Goal: Information Seeking & Learning: Learn about a topic

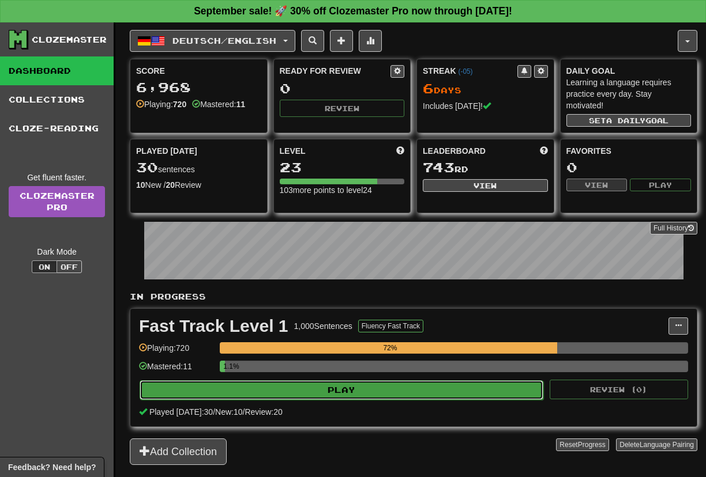
click at [184, 393] on button "Play" at bounding box center [342, 391] width 404 height 20
select select "**"
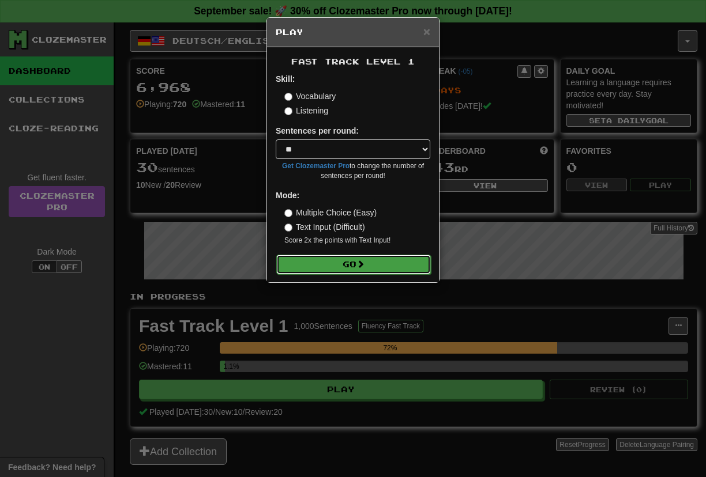
click at [319, 266] on button "Go" at bounding box center [353, 265] width 155 height 20
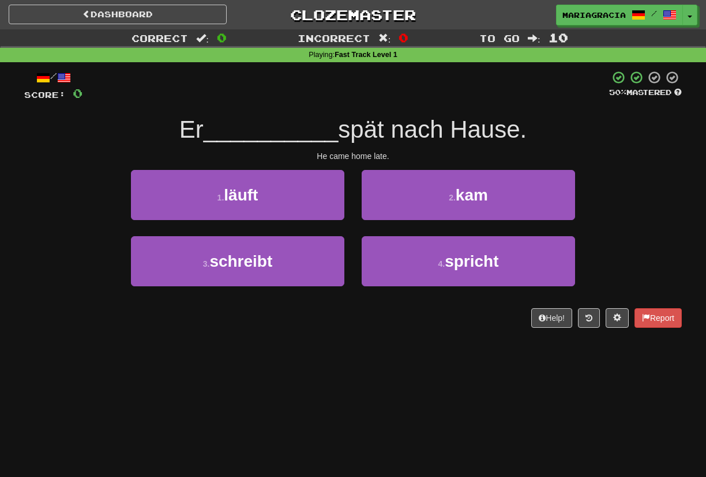
click at [262, 119] on span "__________" at bounding box center [271, 129] width 135 height 27
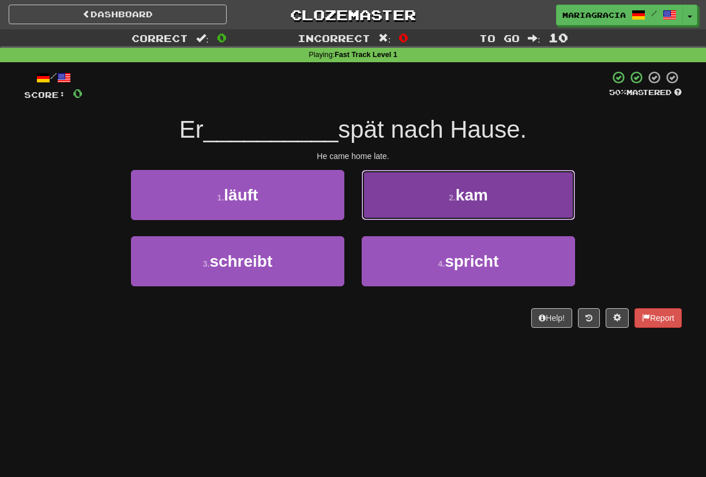
click at [426, 202] on button "2 . kam" at bounding box center [468, 195] width 213 height 50
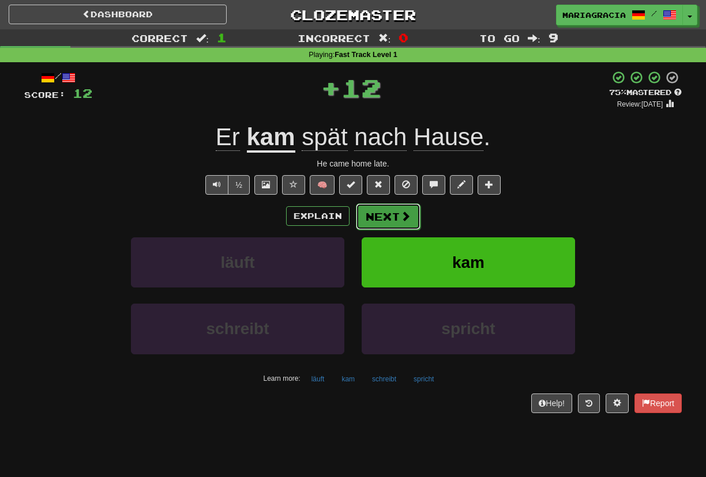
click at [386, 218] on button "Next" at bounding box center [388, 217] width 65 height 27
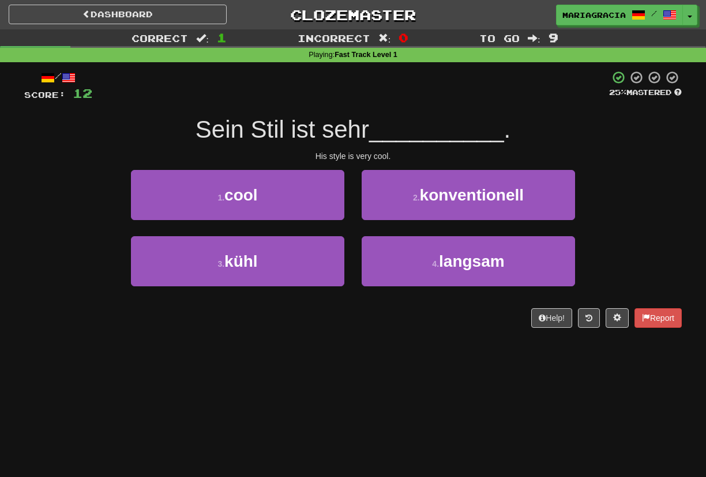
click at [368, 91] on div at bounding box center [350, 86] width 517 height 32
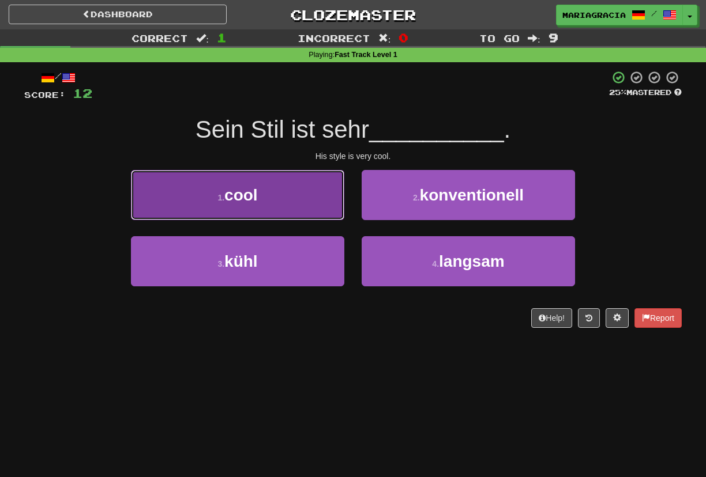
click at [313, 189] on button "1 . cool" at bounding box center [237, 195] width 213 height 50
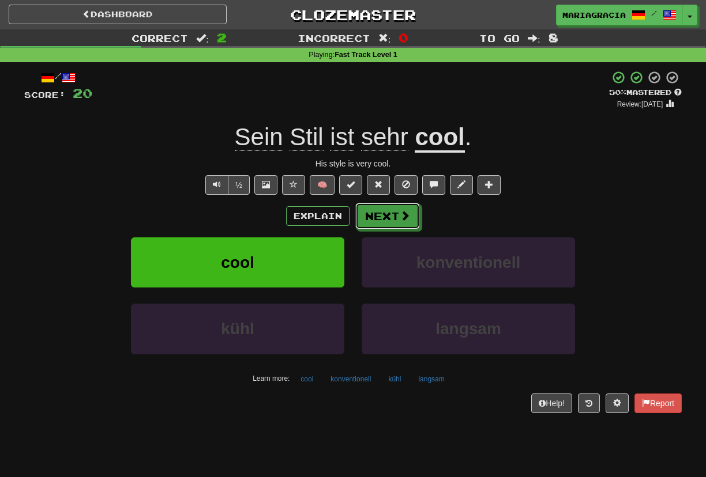
click at [390, 217] on button "Next" at bounding box center [387, 216] width 65 height 27
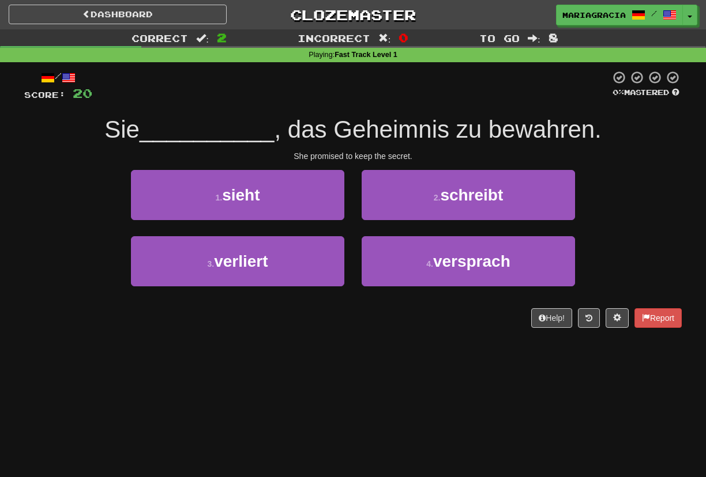
click at [344, 104] on div "/ Score: 20 0 % Mastered Sie __________ , das Geheimnis zu bewahren. She promis…" at bounding box center [352, 199] width 657 height 258
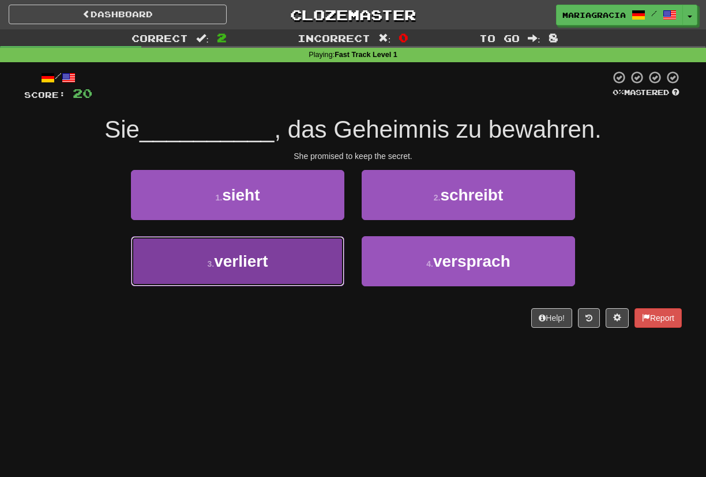
click at [289, 259] on button "3 . verliert" at bounding box center [237, 261] width 213 height 50
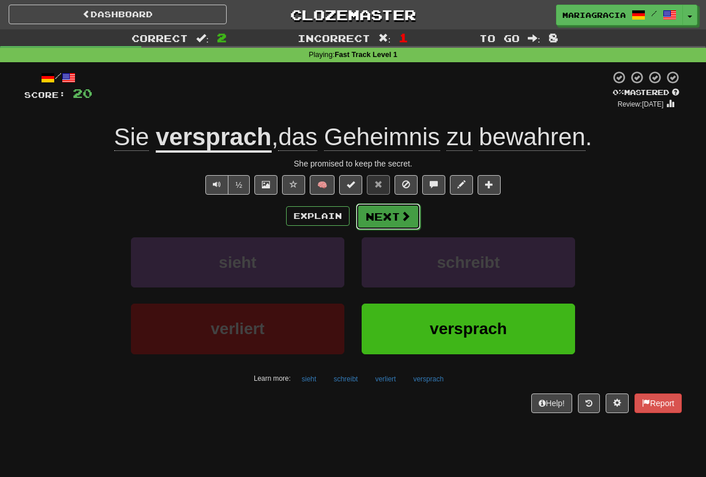
click at [385, 215] on button "Next" at bounding box center [388, 217] width 65 height 27
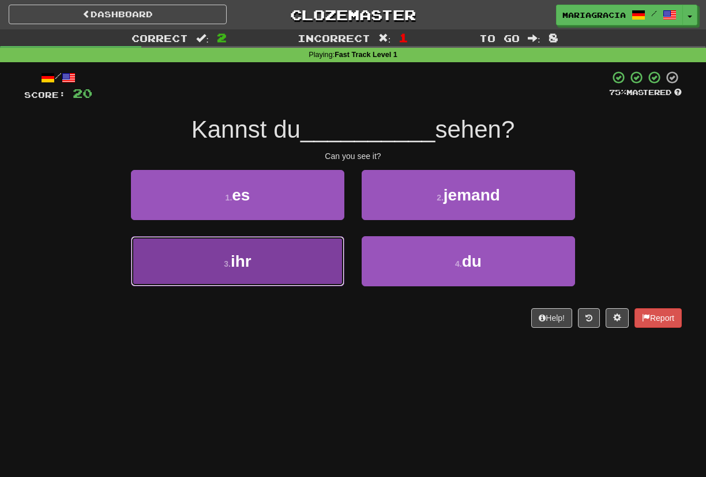
click at [271, 263] on button "3 . ihr" at bounding box center [237, 261] width 213 height 50
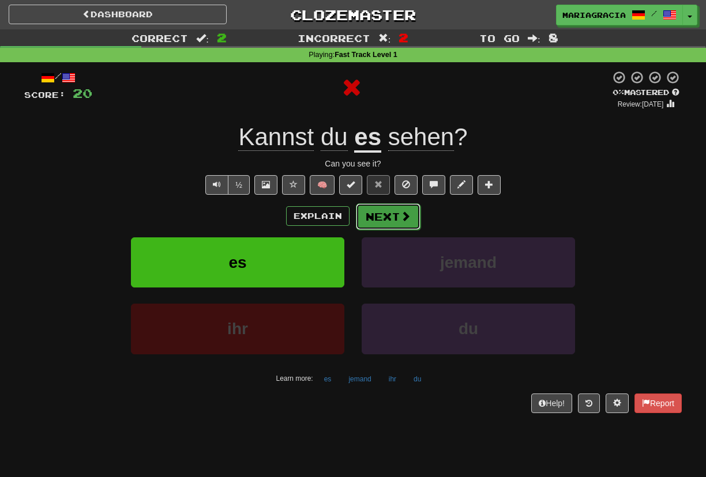
click at [387, 212] on button "Next" at bounding box center [388, 217] width 65 height 27
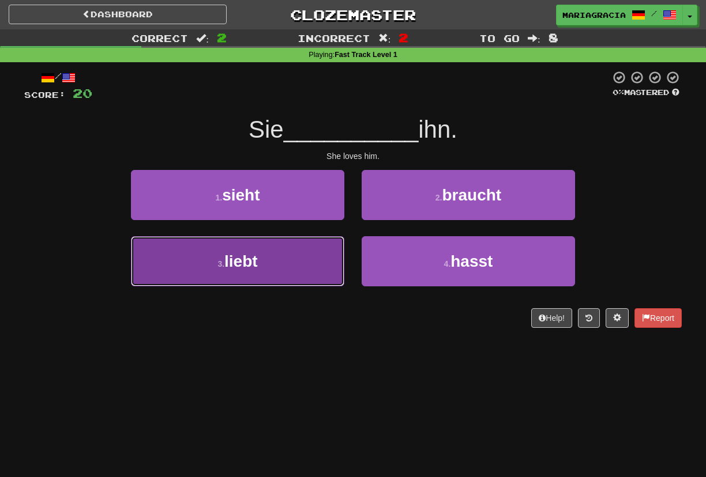
click at [281, 262] on button "3 . liebt" at bounding box center [237, 261] width 213 height 50
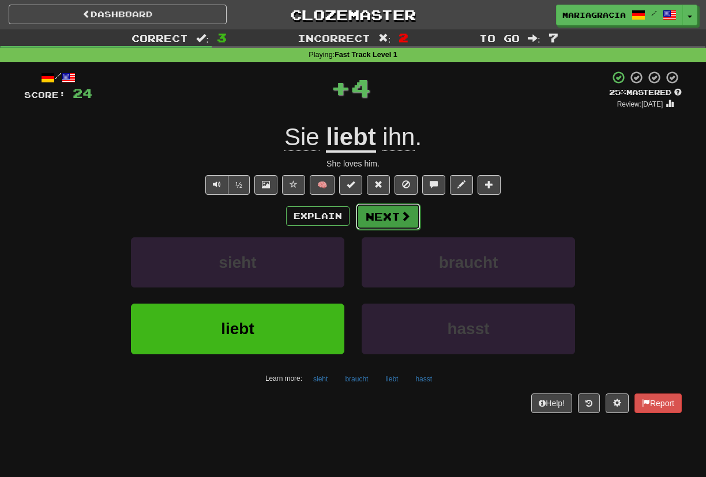
click at [392, 215] on button "Next" at bounding box center [388, 217] width 65 height 27
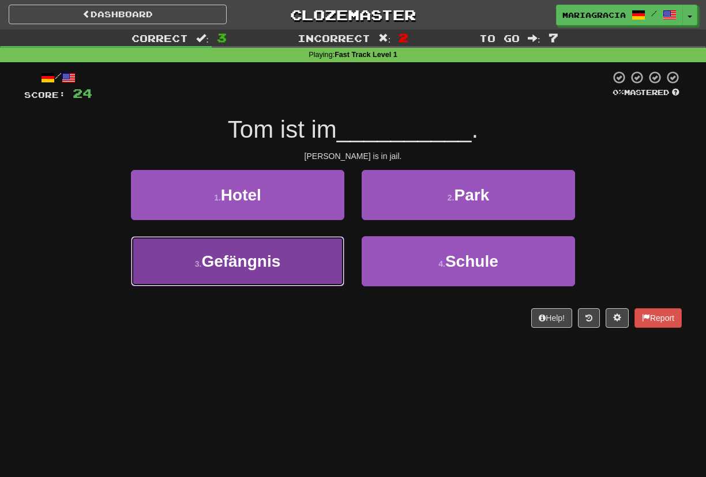
click at [301, 253] on button "3 . Gefängnis" at bounding box center [237, 261] width 213 height 50
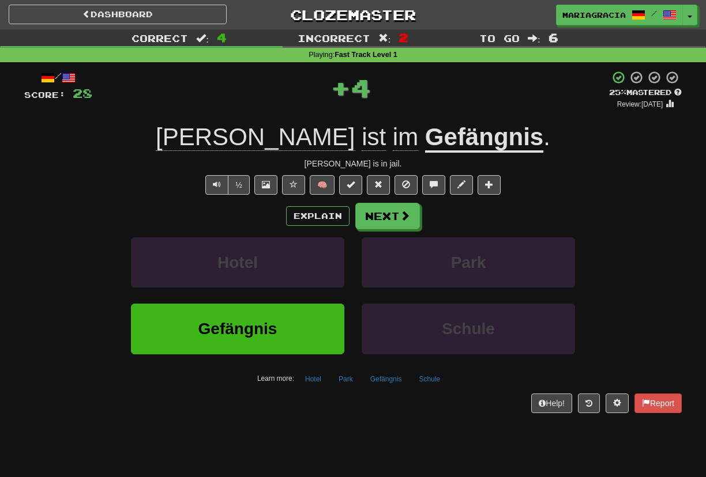
click at [425, 149] on u "Gefängnis" at bounding box center [484, 137] width 118 height 29
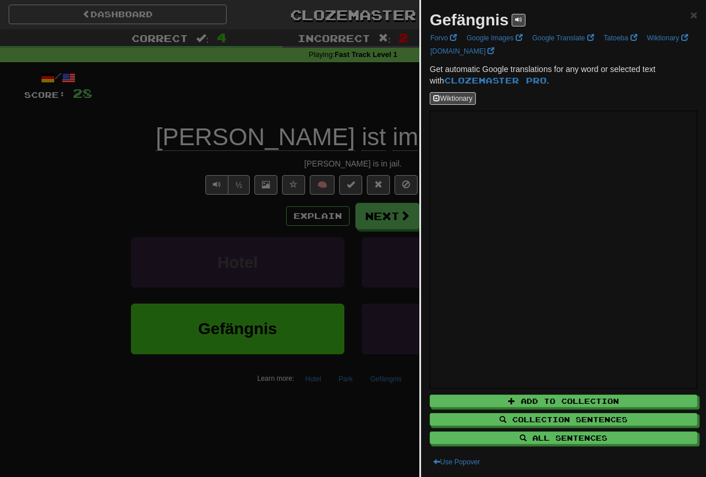
click at [357, 104] on div at bounding box center [353, 238] width 706 height 477
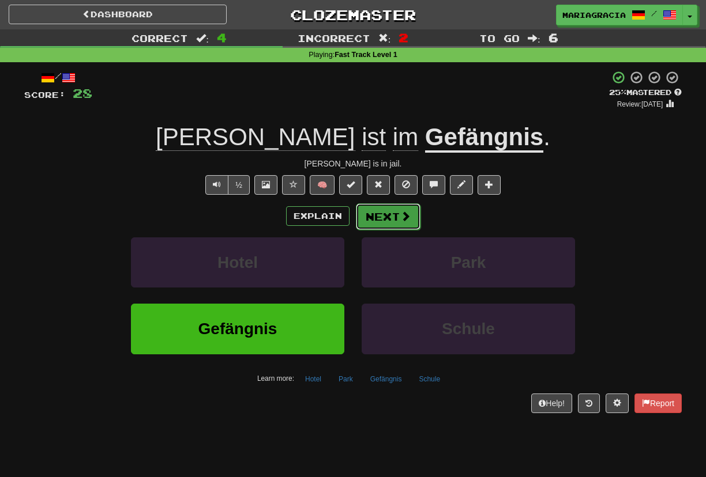
click at [377, 213] on button "Next" at bounding box center [388, 217] width 65 height 27
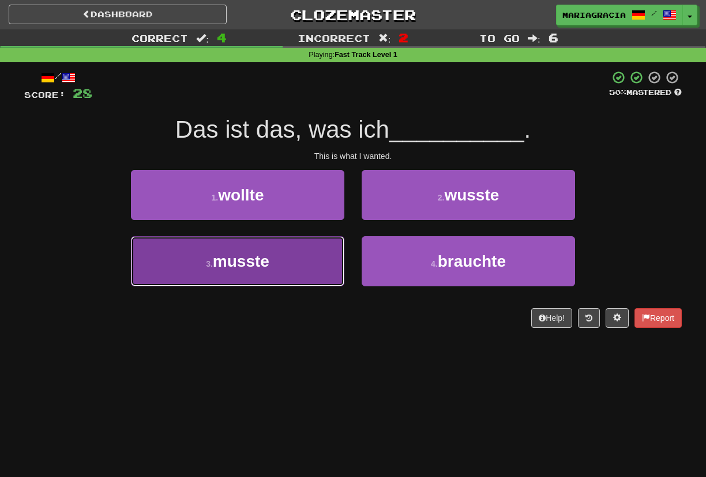
click at [300, 257] on button "3 . musste" at bounding box center [237, 261] width 213 height 50
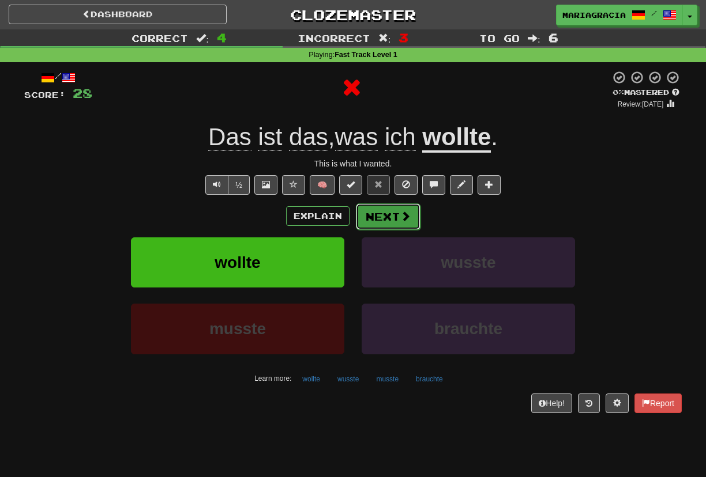
click at [388, 219] on button "Next" at bounding box center [388, 217] width 65 height 27
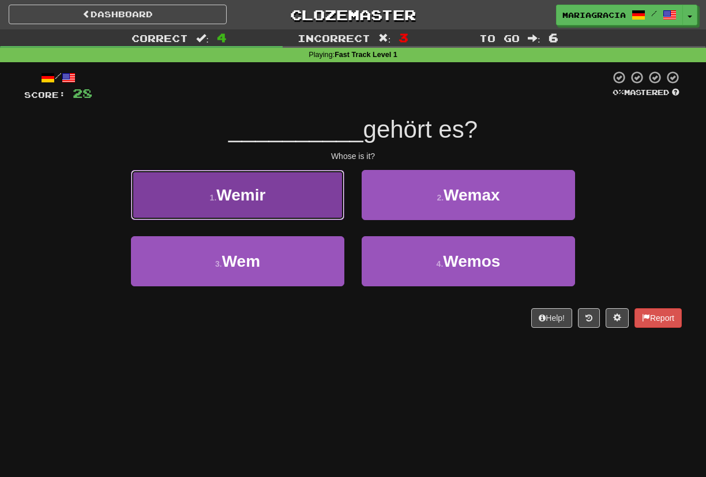
click at [307, 172] on button "1 . [GEOGRAPHIC_DATA]" at bounding box center [237, 195] width 213 height 50
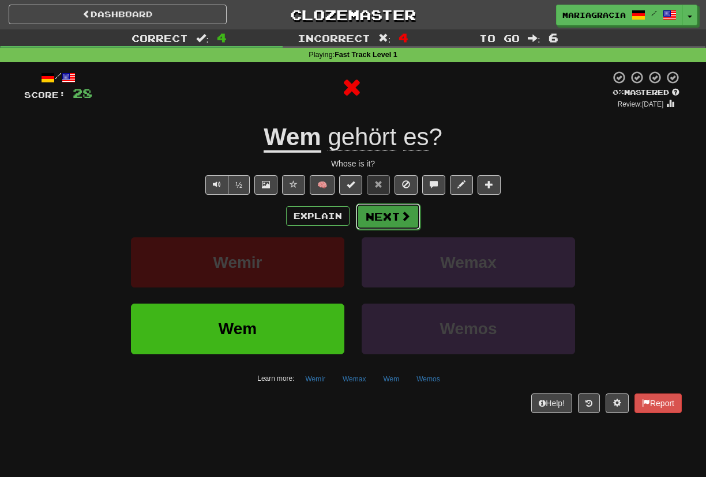
click at [377, 214] on button "Next" at bounding box center [388, 217] width 65 height 27
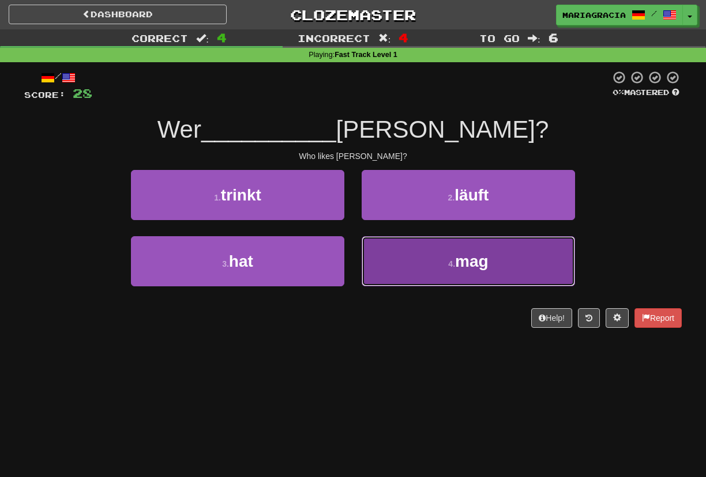
click at [417, 278] on button "4 . mag" at bounding box center [468, 261] width 213 height 50
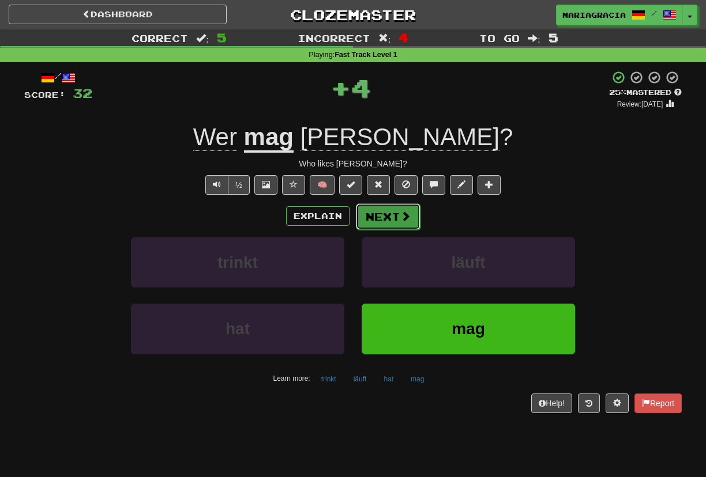
click at [379, 220] on button "Next" at bounding box center [388, 217] width 65 height 27
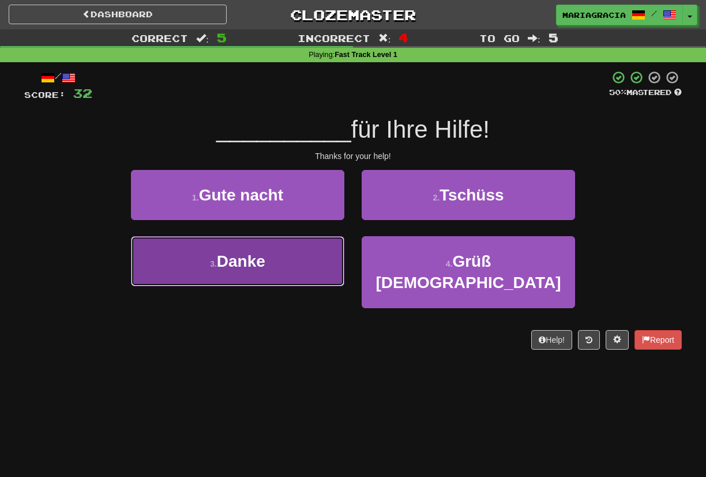
click at [285, 256] on button "3 . Danke" at bounding box center [237, 261] width 213 height 50
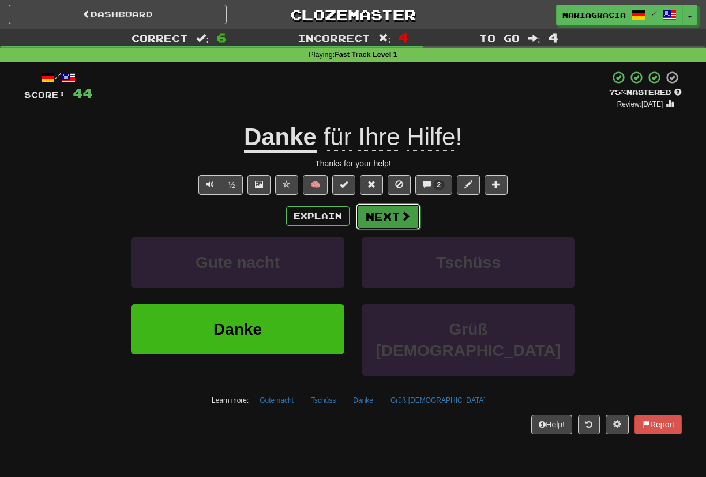
click at [394, 219] on button "Next" at bounding box center [388, 217] width 65 height 27
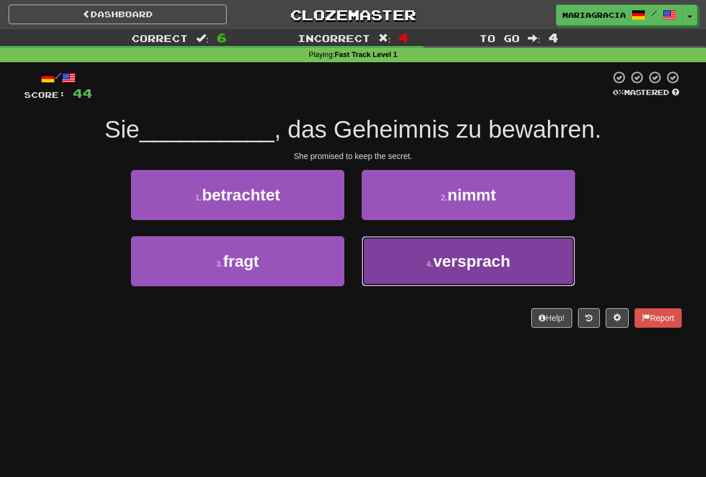
click at [441, 274] on button "4 . versprach" at bounding box center [468, 261] width 213 height 50
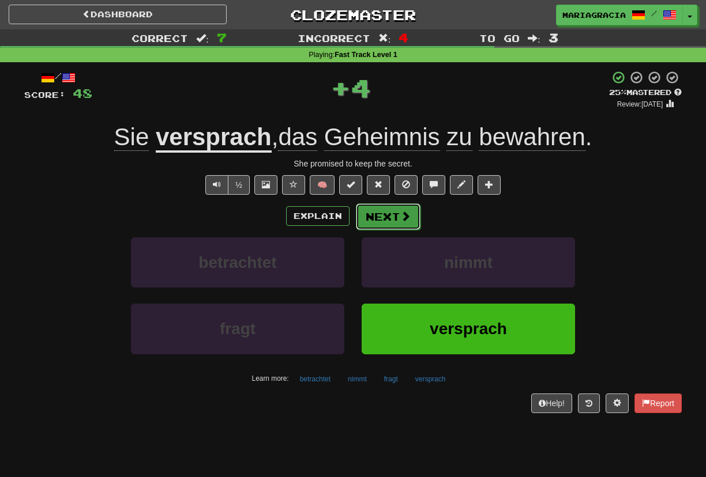
click at [398, 214] on button "Next" at bounding box center [388, 217] width 65 height 27
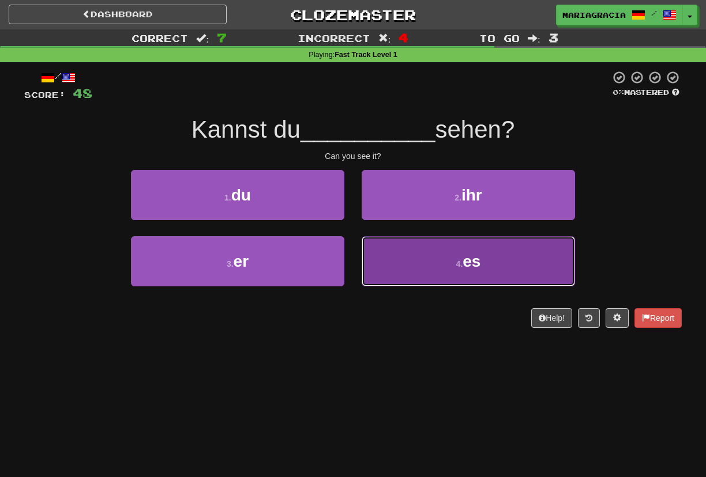
click at [429, 268] on button "4 . es" at bounding box center [468, 261] width 213 height 50
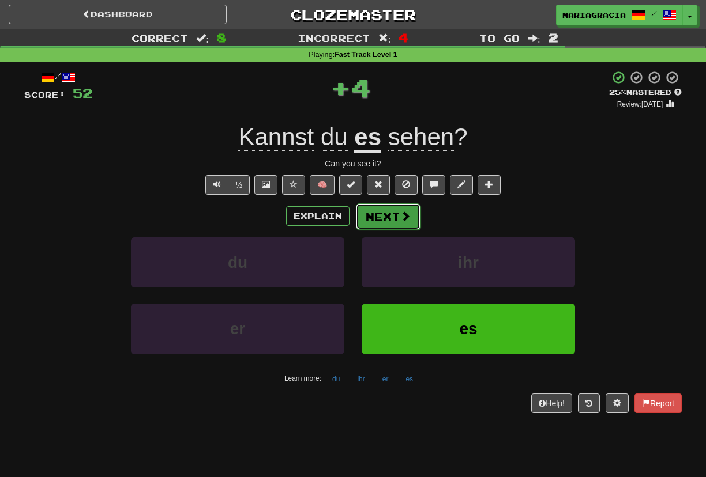
click at [391, 215] on button "Next" at bounding box center [388, 217] width 65 height 27
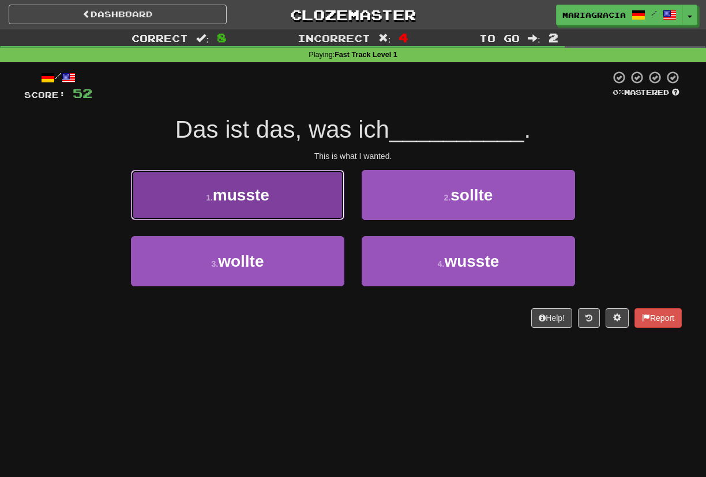
click at [317, 204] on button "1 . musste" at bounding box center [237, 195] width 213 height 50
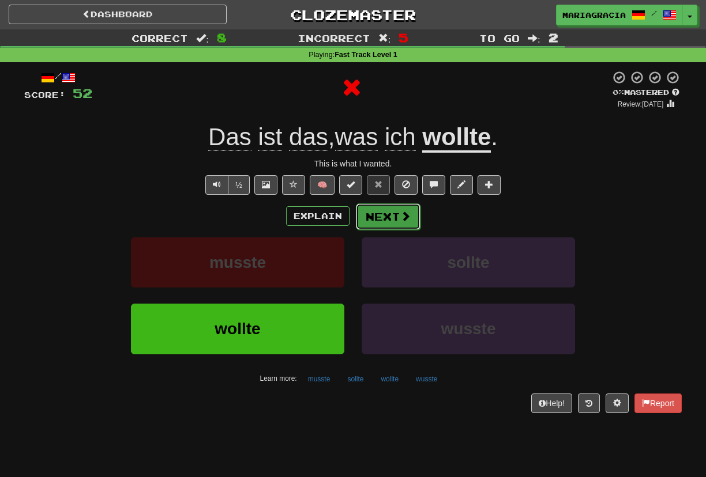
click at [398, 217] on button "Next" at bounding box center [388, 217] width 65 height 27
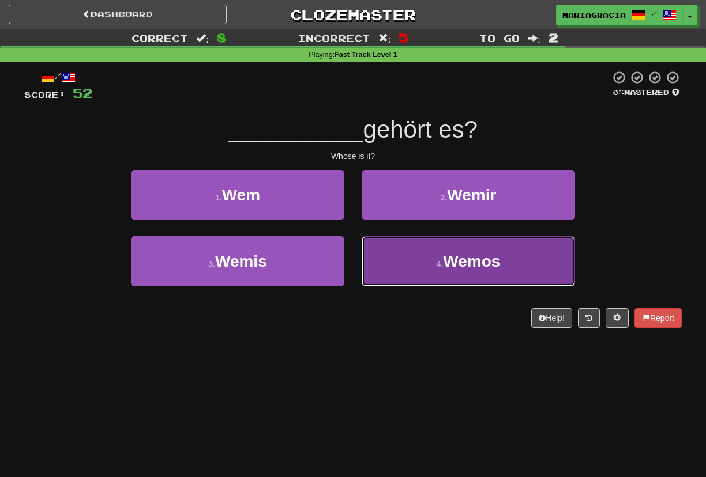
click at [418, 269] on button "4 . Wemos" at bounding box center [468, 261] width 213 height 50
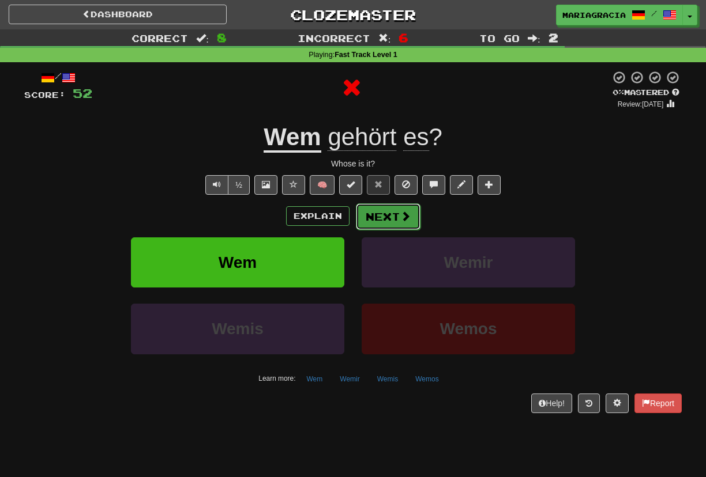
click at [378, 217] on button "Next" at bounding box center [388, 217] width 65 height 27
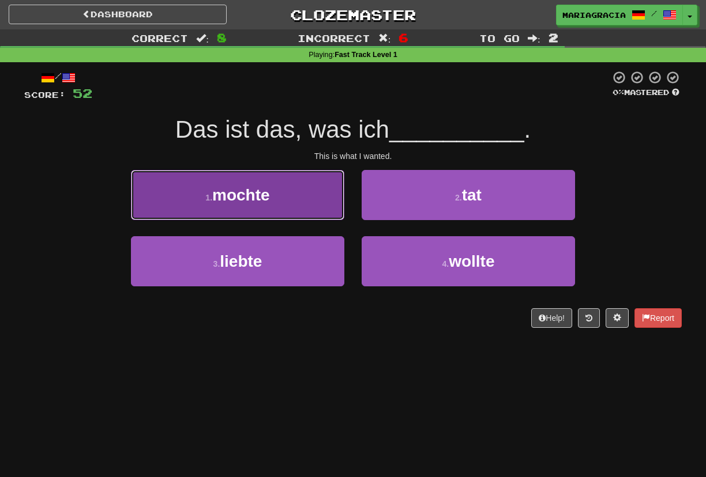
click at [336, 198] on button "1 . mochte" at bounding box center [237, 195] width 213 height 50
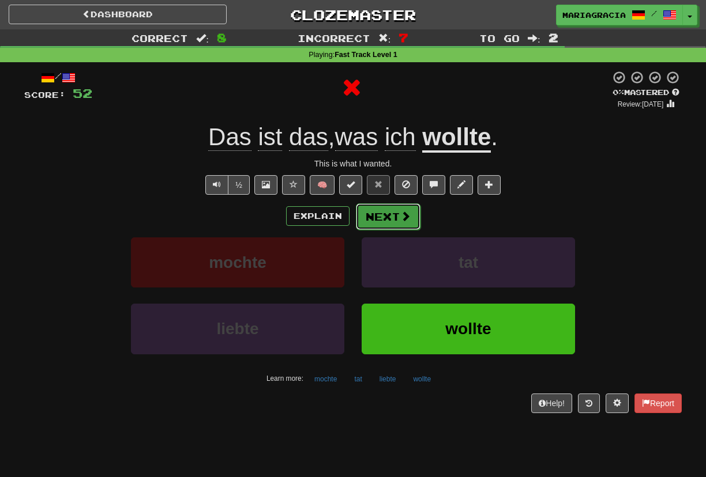
click at [404, 213] on span at bounding box center [405, 216] width 10 height 10
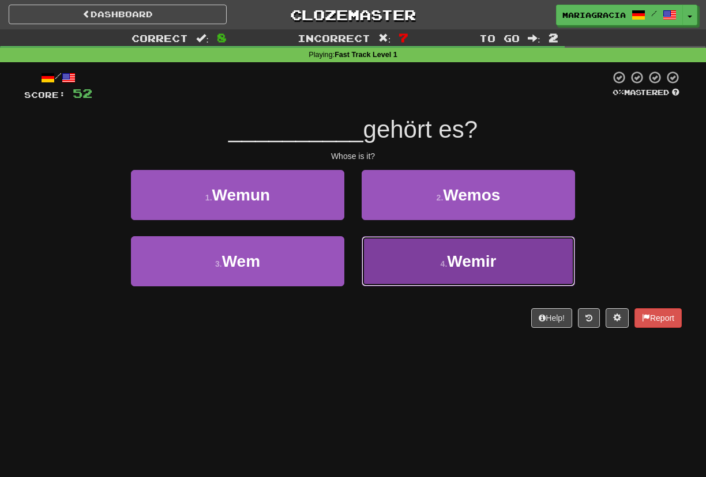
click at [448, 259] on button "4 . [GEOGRAPHIC_DATA]" at bounding box center [468, 261] width 213 height 50
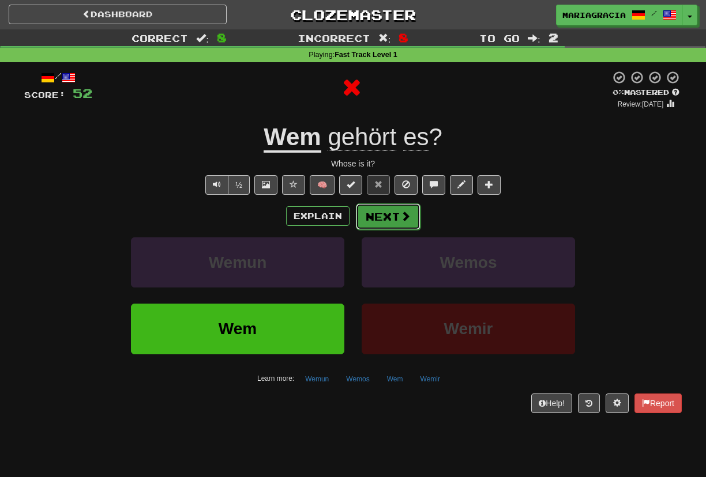
click at [373, 223] on button "Next" at bounding box center [388, 217] width 65 height 27
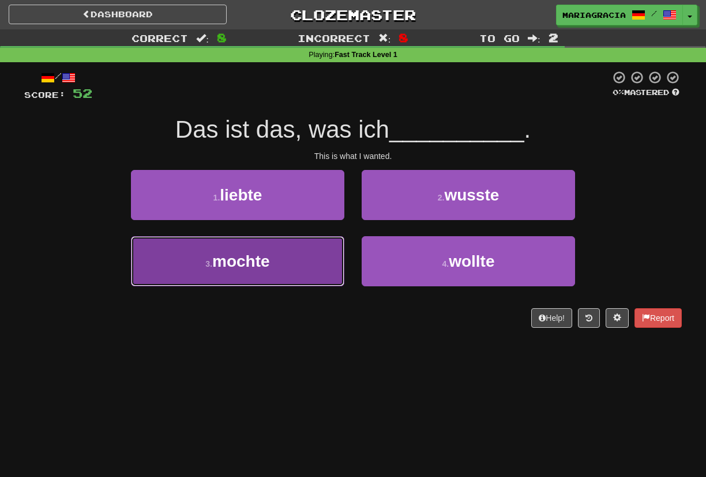
click at [311, 249] on button "3 . mochte" at bounding box center [237, 261] width 213 height 50
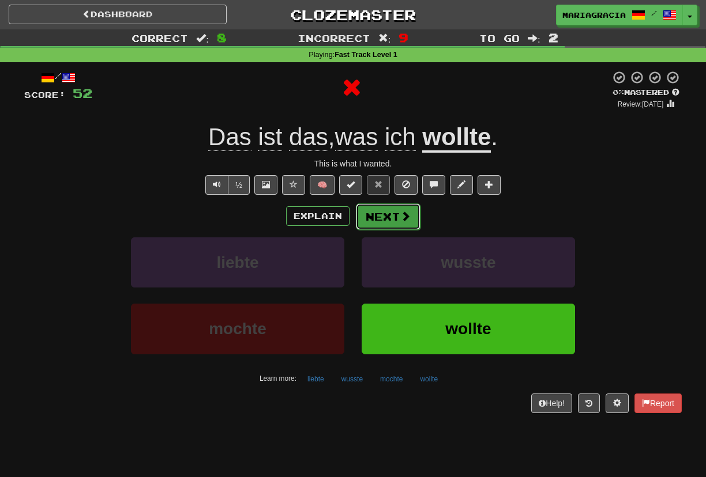
click at [406, 217] on span at bounding box center [405, 216] width 10 height 10
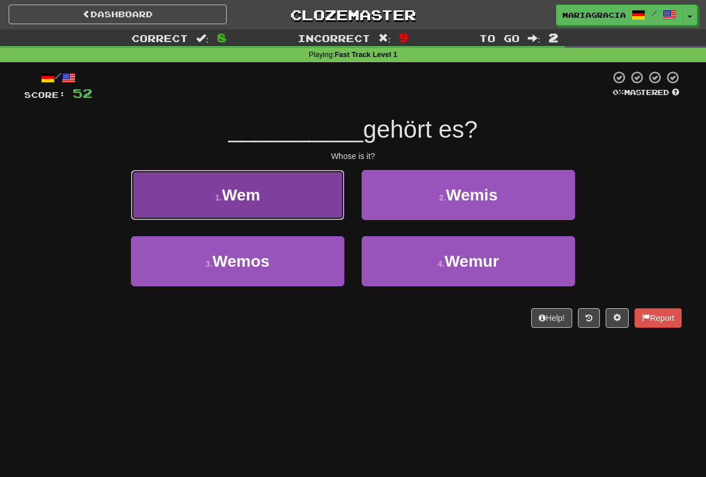
click at [291, 205] on button "1 . Wem" at bounding box center [237, 195] width 213 height 50
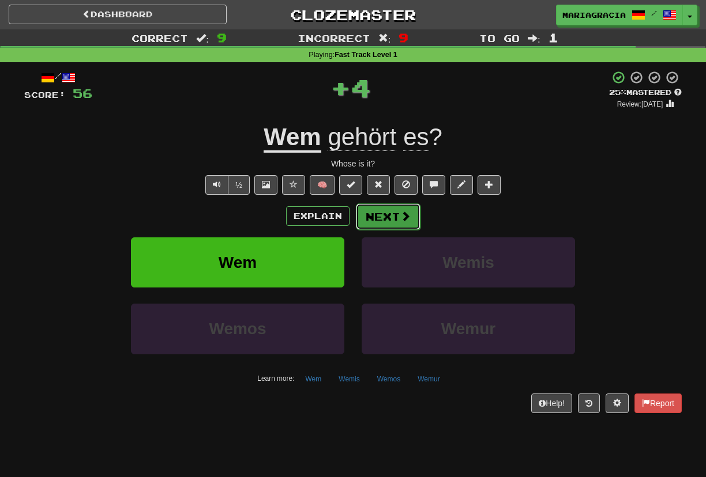
click at [397, 219] on button "Next" at bounding box center [388, 217] width 65 height 27
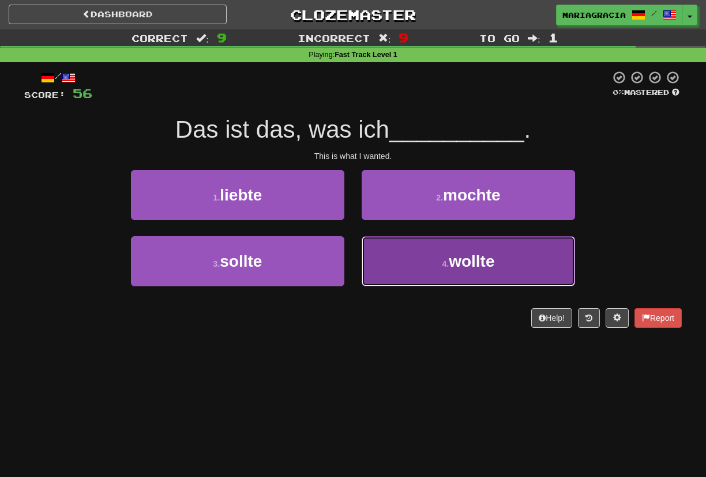
click at [412, 278] on button "4 . wollte" at bounding box center [468, 261] width 213 height 50
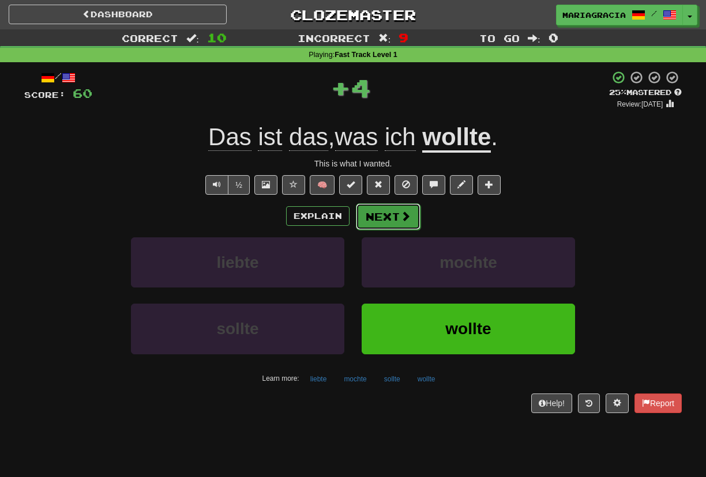
click at [389, 210] on button "Next" at bounding box center [388, 217] width 65 height 27
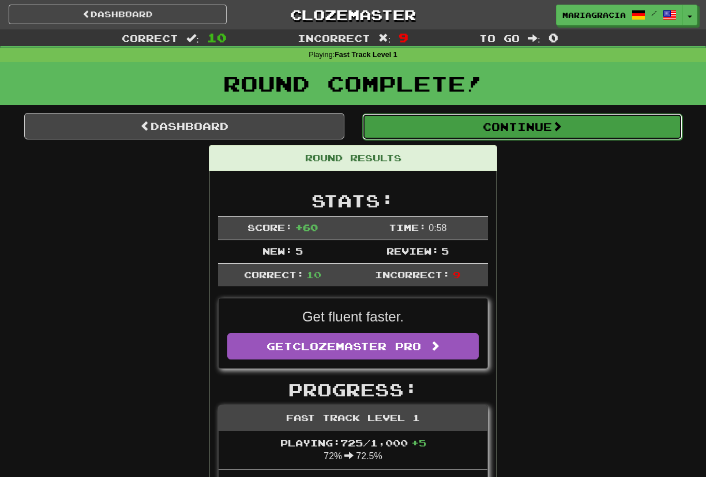
click at [422, 119] on button "Continue" at bounding box center [522, 127] width 320 height 27
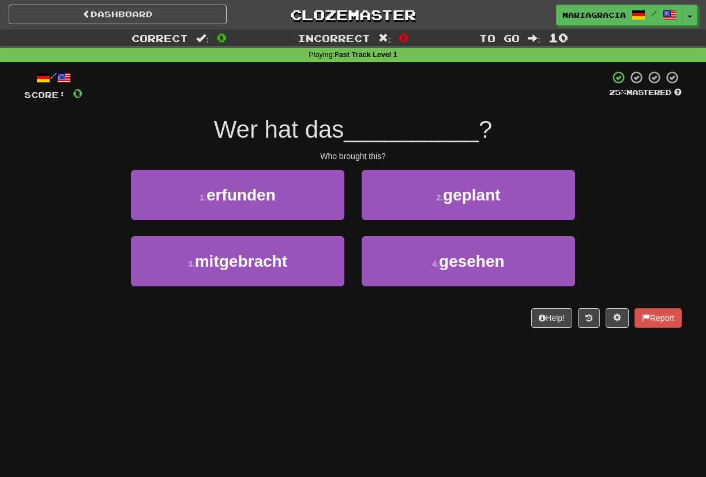
click at [353, 166] on div "/ Score: 0 25 % Mastered Wer hat das __________ ? Who brought this? 1 . erfunde…" at bounding box center [352, 199] width 657 height 258
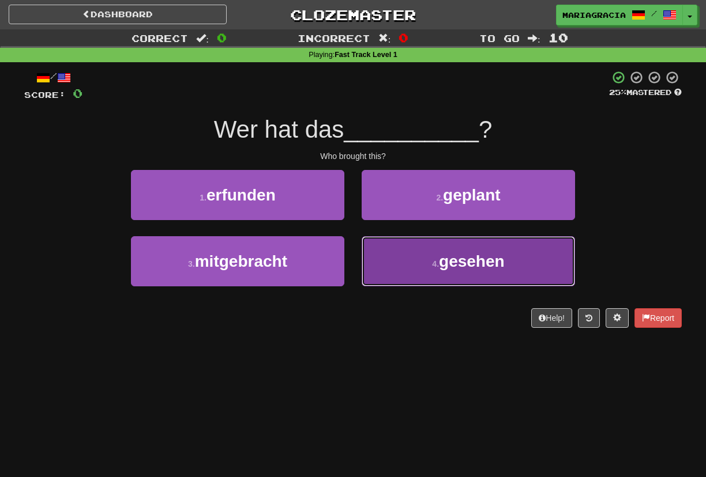
click at [384, 266] on button "4 . gesehen" at bounding box center [468, 261] width 213 height 50
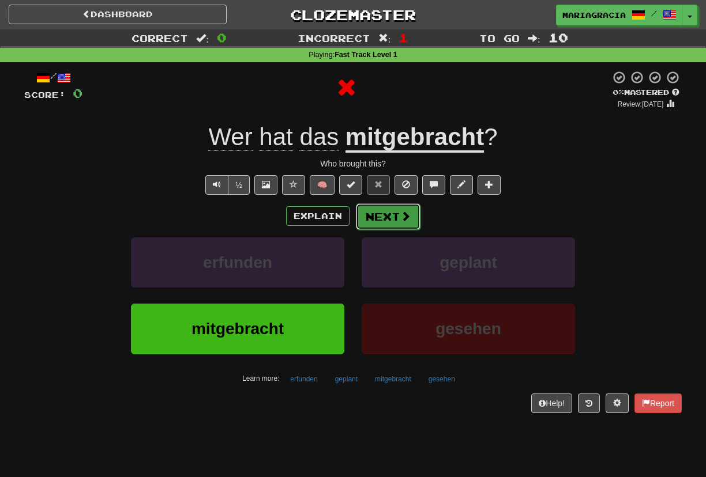
click at [379, 215] on button "Next" at bounding box center [388, 217] width 65 height 27
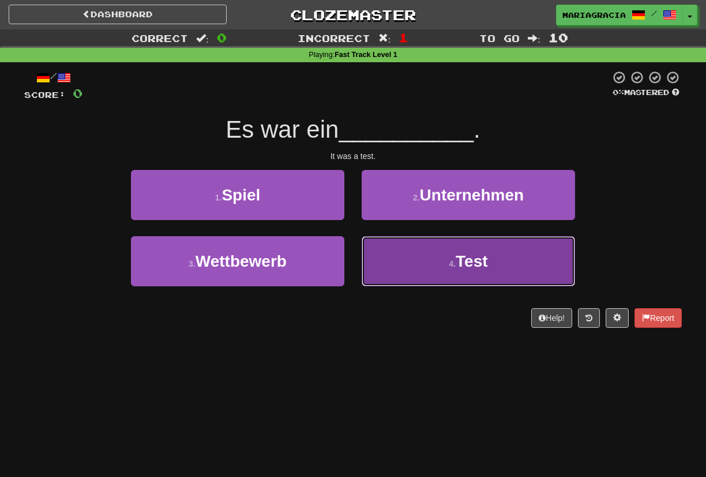
click at [378, 261] on button "4 . Test" at bounding box center [468, 261] width 213 height 50
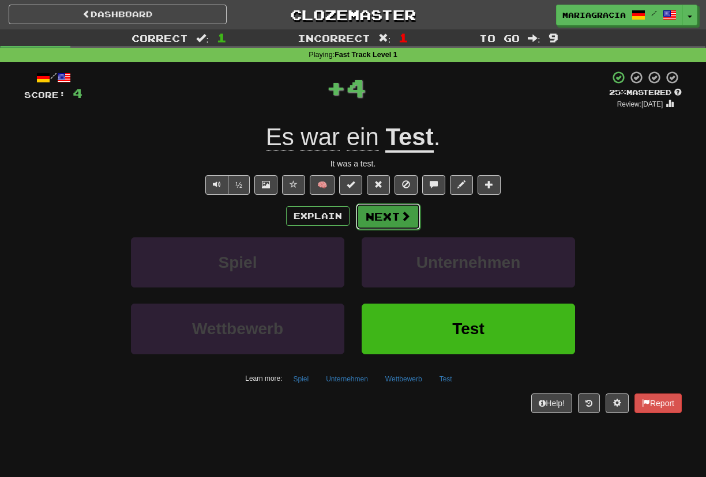
click at [389, 220] on button "Next" at bounding box center [388, 217] width 65 height 27
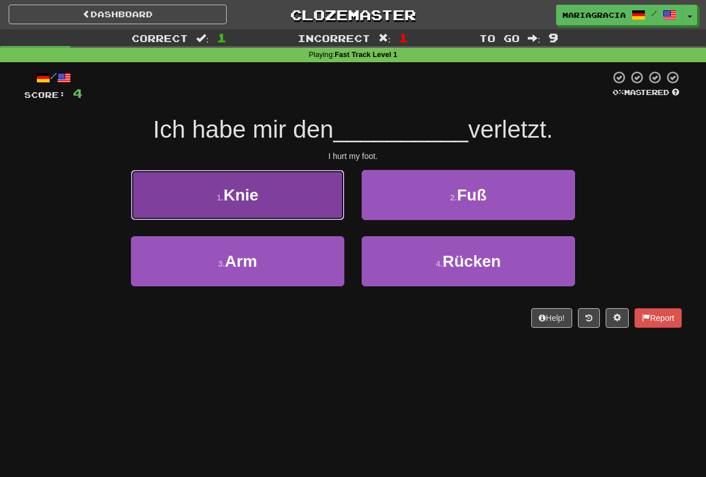
click at [319, 211] on button "1 . Knie" at bounding box center [237, 195] width 213 height 50
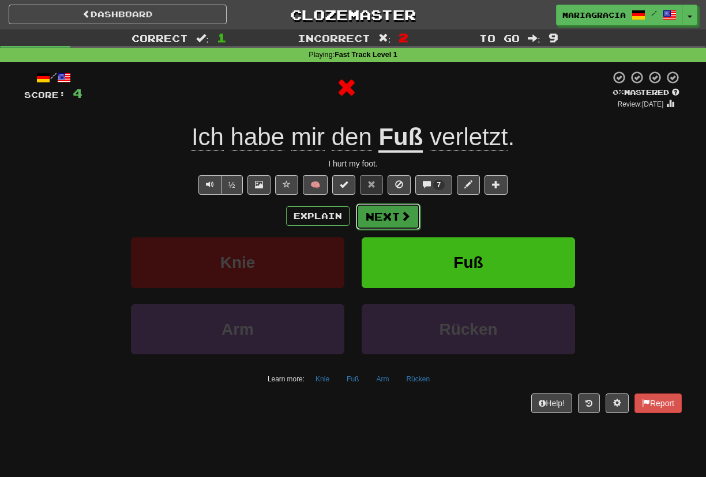
click at [402, 217] on span at bounding box center [405, 216] width 10 height 10
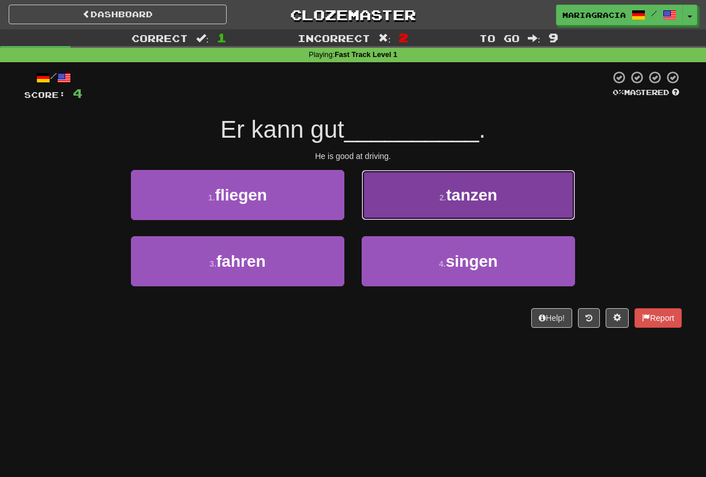
click at [396, 191] on button "2 . [GEOGRAPHIC_DATA]" at bounding box center [468, 195] width 213 height 50
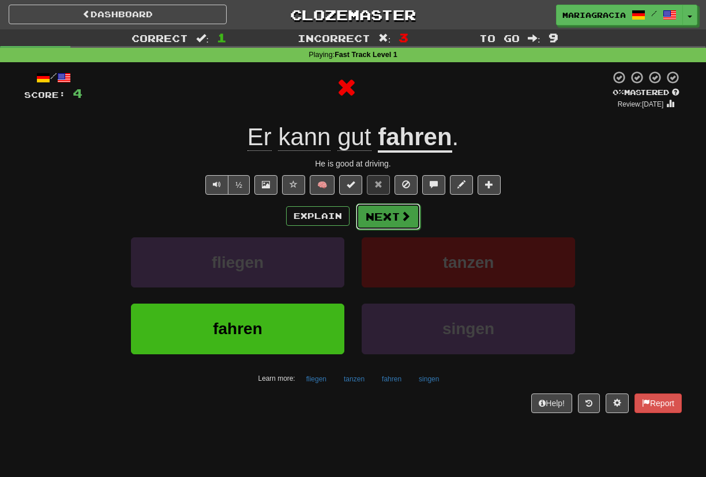
click at [383, 209] on button "Next" at bounding box center [388, 217] width 65 height 27
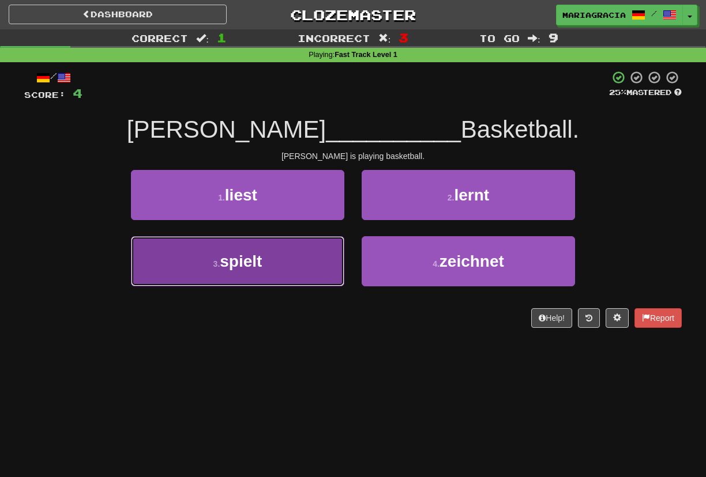
click at [329, 253] on button "3 . spielt" at bounding box center [237, 261] width 213 height 50
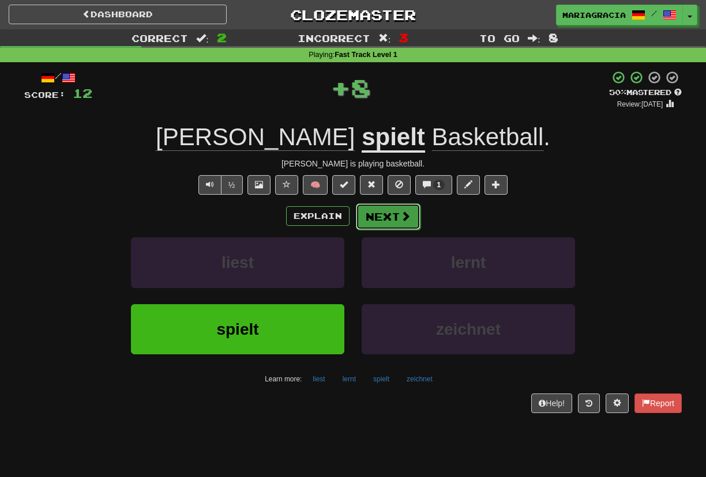
click at [396, 212] on button "Next" at bounding box center [388, 217] width 65 height 27
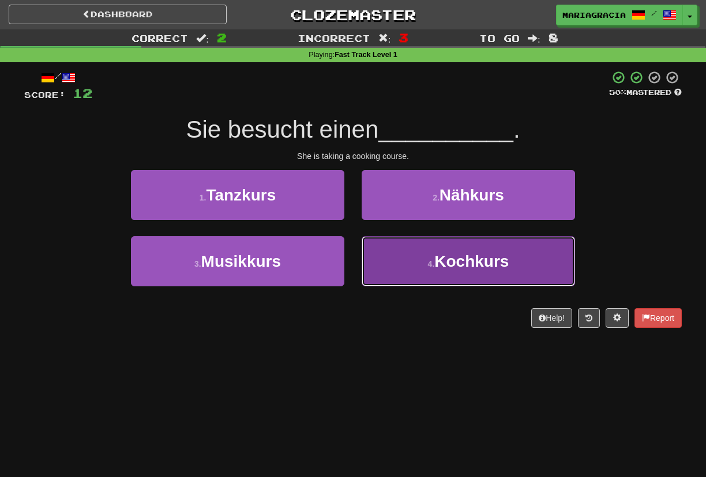
click at [393, 275] on button "4 . Kochkurs" at bounding box center [468, 261] width 213 height 50
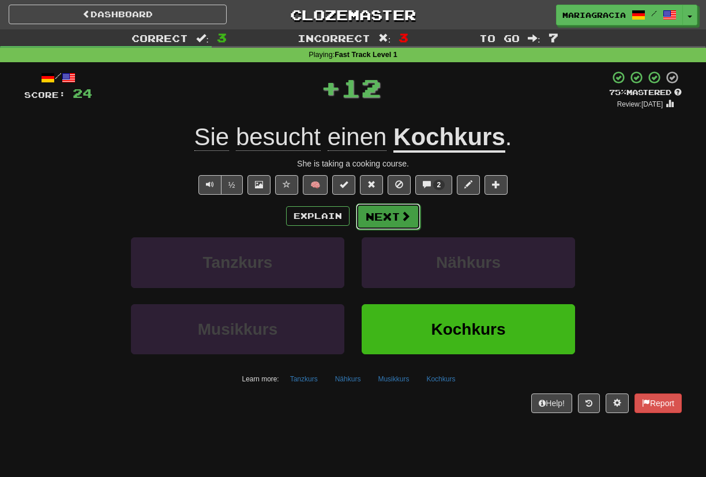
click at [372, 215] on button "Next" at bounding box center [388, 217] width 65 height 27
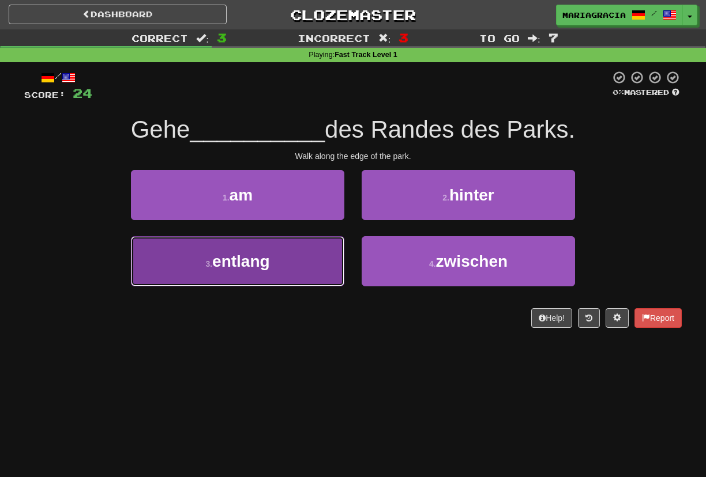
click at [300, 265] on button "3 . entlang" at bounding box center [237, 261] width 213 height 50
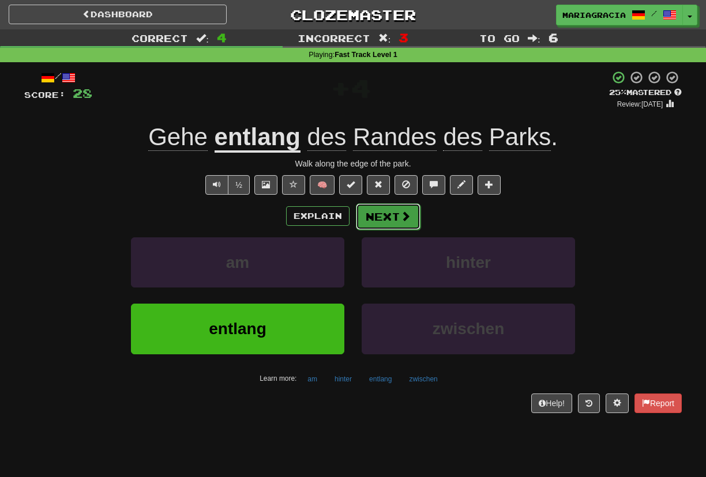
click at [392, 210] on button "Next" at bounding box center [388, 217] width 65 height 27
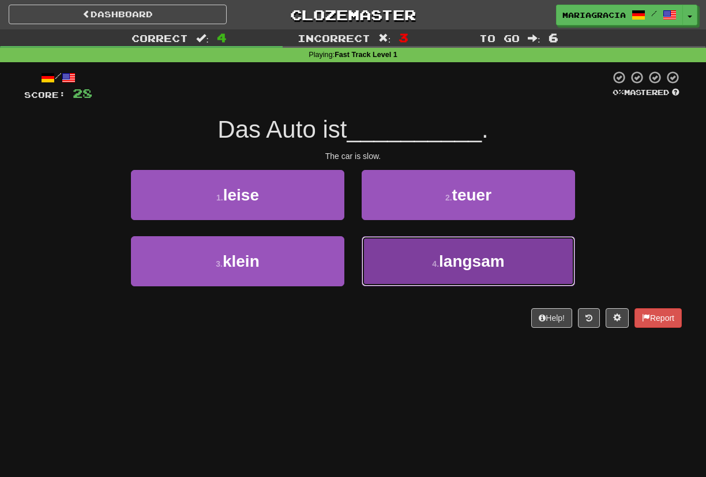
click at [409, 272] on button "4 . [PERSON_NAME]" at bounding box center [468, 261] width 213 height 50
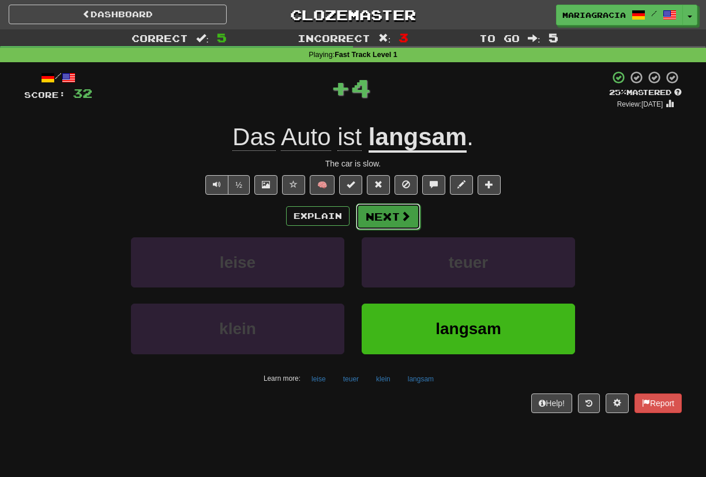
click at [400, 215] on span at bounding box center [405, 216] width 10 height 10
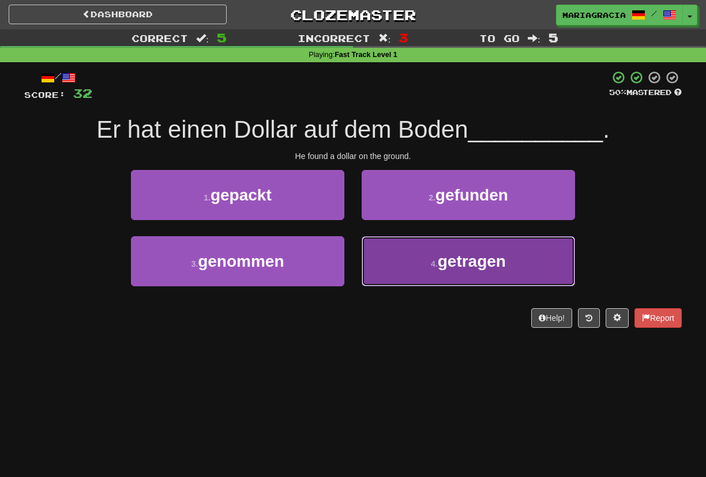
click at [454, 267] on span "getragen" at bounding box center [472, 262] width 68 height 18
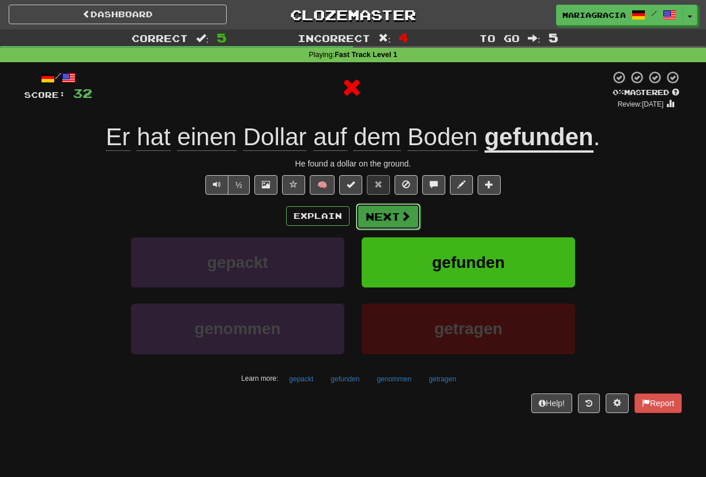
click at [387, 212] on button "Next" at bounding box center [388, 217] width 65 height 27
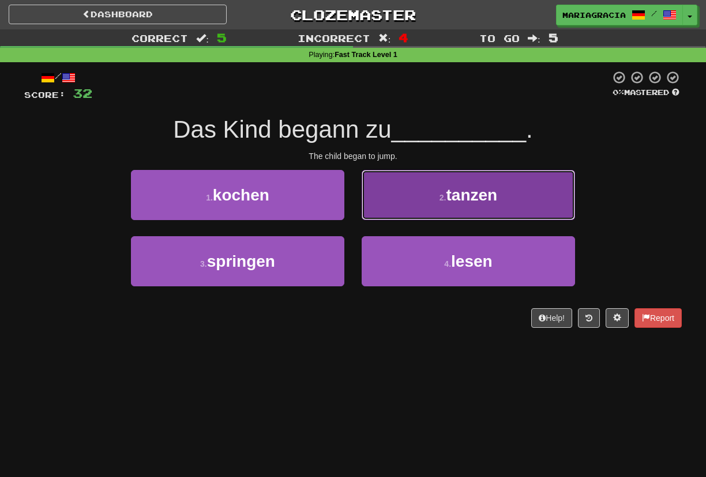
click at [424, 216] on button "2 . [GEOGRAPHIC_DATA]" at bounding box center [468, 195] width 213 height 50
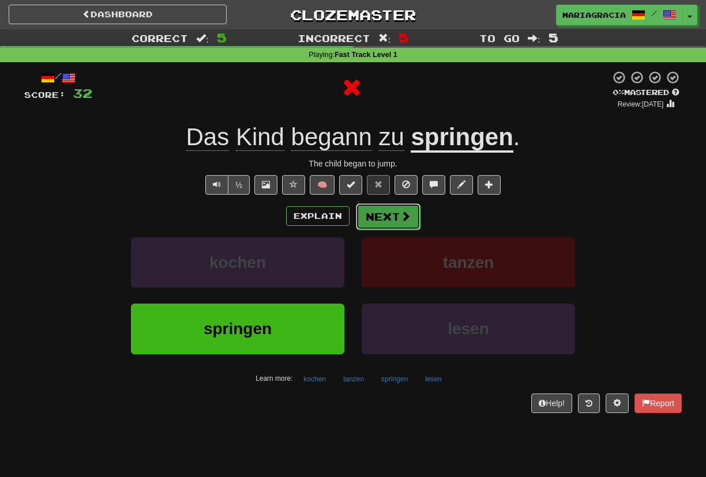
click at [395, 221] on button "Next" at bounding box center [388, 217] width 65 height 27
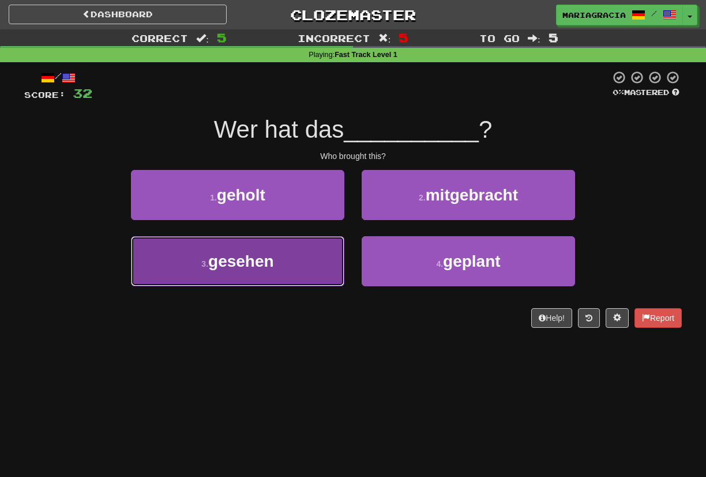
click at [324, 249] on button "3 . gesehen" at bounding box center [237, 261] width 213 height 50
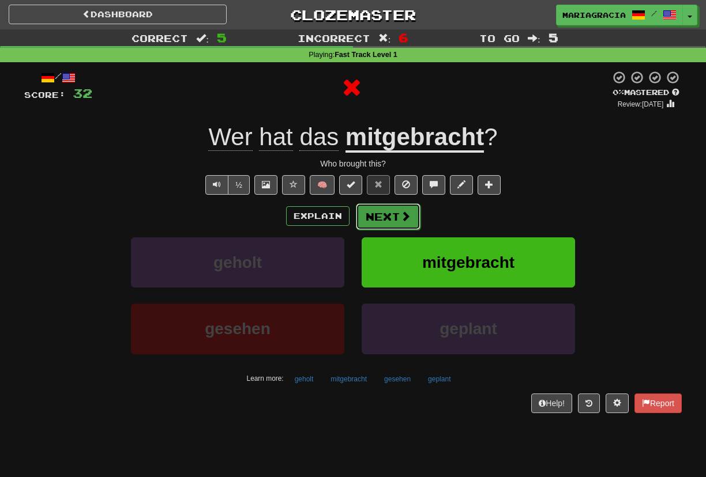
click at [396, 210] on button "Next" at bounding box center [388, 217] width 65 height 27
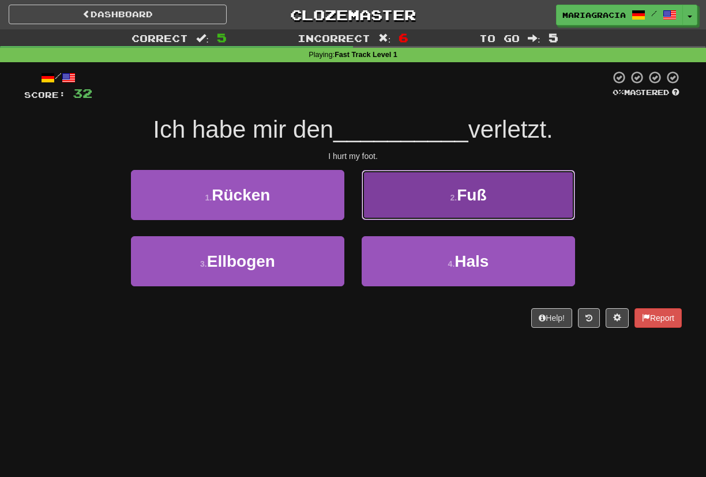
click at [396, 200] on button "2 . Fuß" at bounding box center [468, 195] width 213 height 50
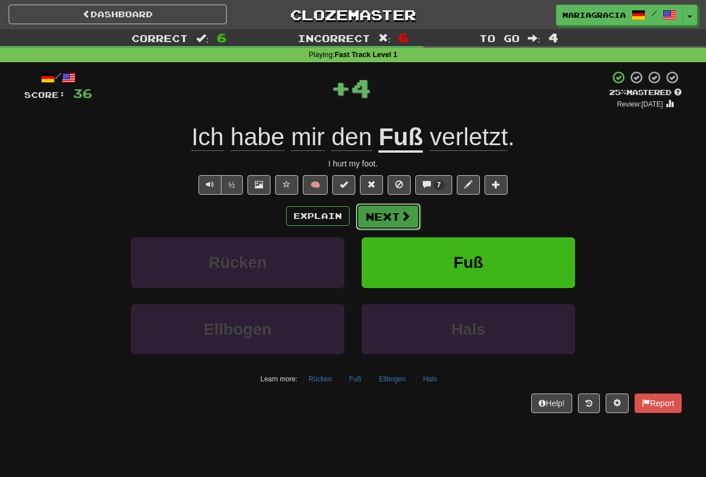
click at [370, 217] on button "Next" at bounding box center [388, 217] width 65 height 27
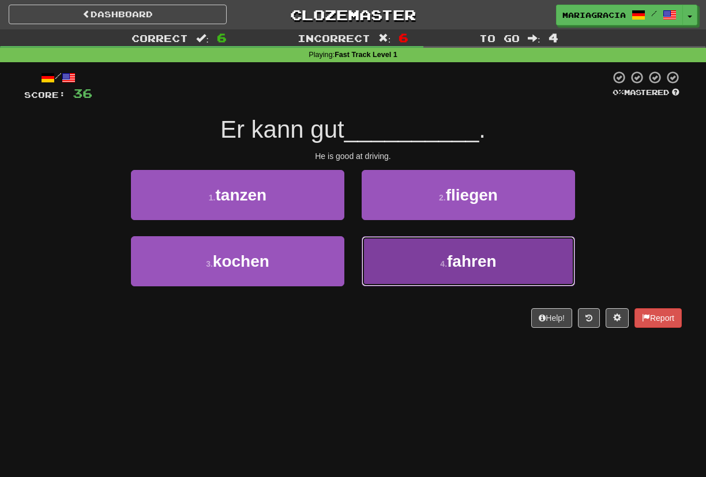
click at [405, 276] on button "4 . fahren" at bounding box center [468, 261] width 213 height 50
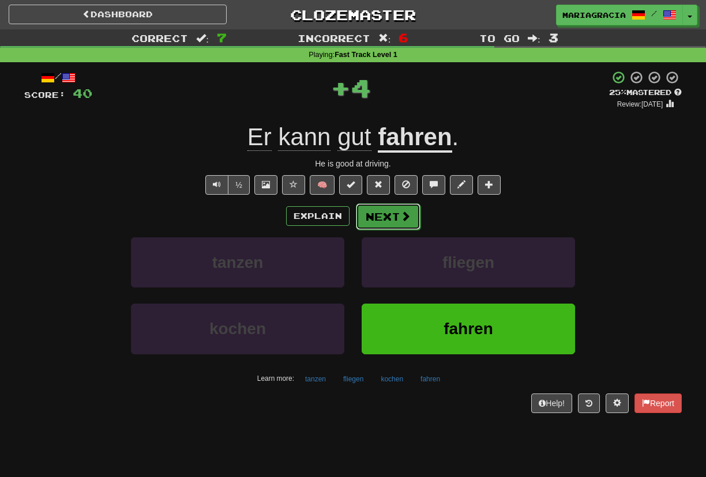
click at [380, 225] on button "Next" at bounding box center [388, 217] width 65 height 27
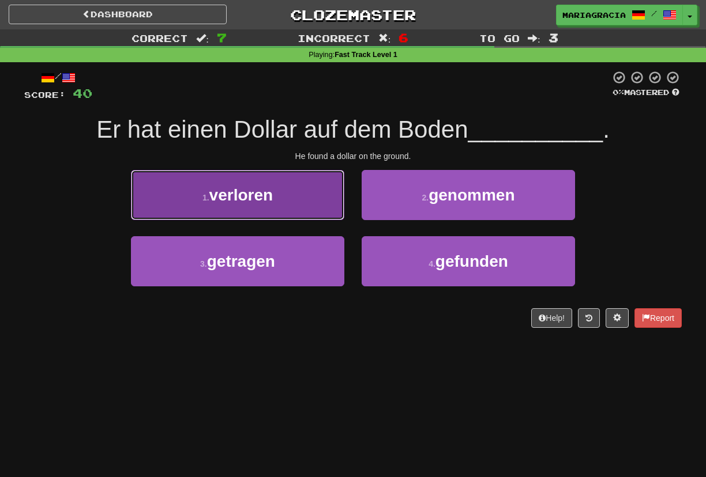
click at [317, 198] on button "1 . verloren" at bounding box center [237, 195] width 213 height 50
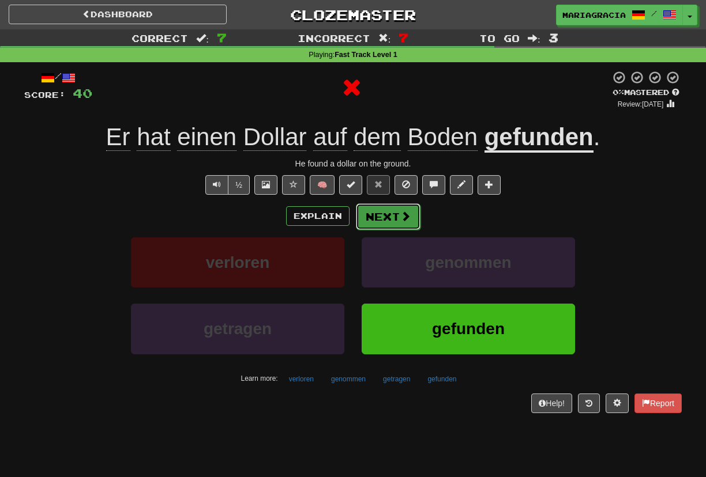
click at [372, 225] on button "Next" at bounding box center [388, 217] width 65 height 27
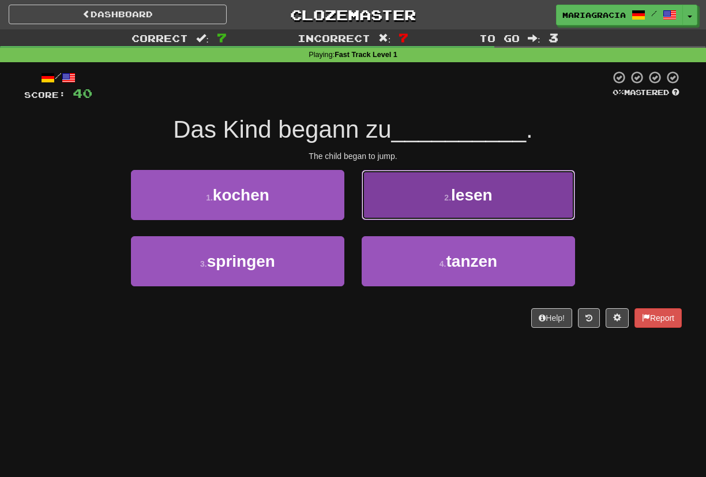
click at [421, 188] on button "2 . lesen" at bounding box center [468, 195] width 213 height 50
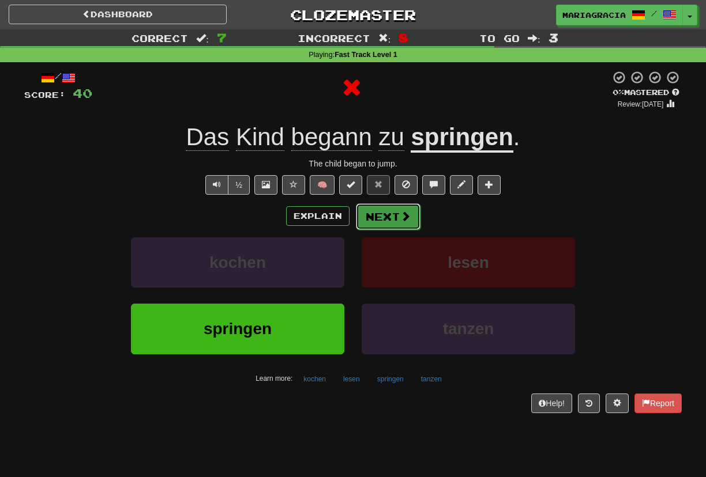
click at [396, 207] on button "Next" at bounding box center [388, 217] width 65 height 27
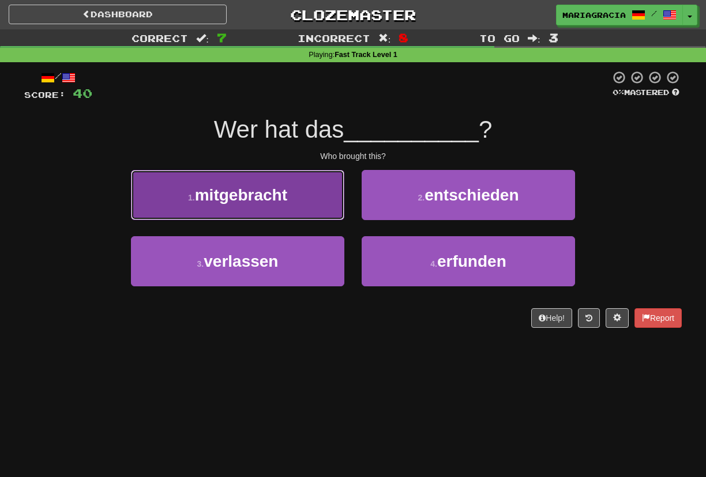
click at [315, 206] on button "1 . mitgebracht" at bounding box center [237, 195] width 213 height 50
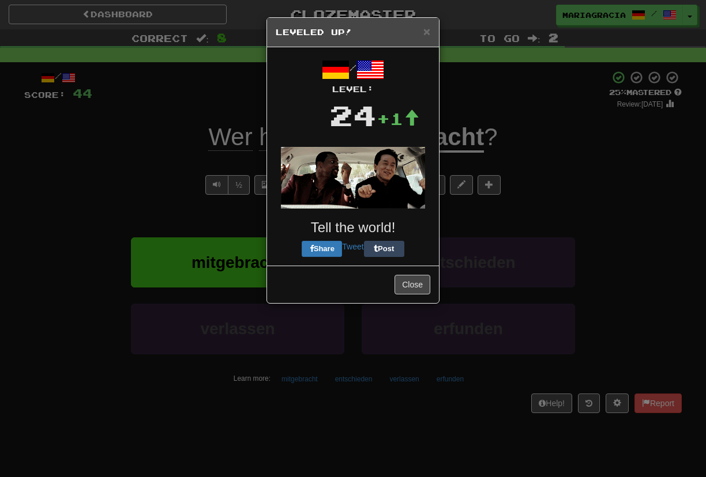
click at [389, 215] on div "× Leveled Up! / Level: 24 +1 Tell the world! Share Tweet Post Close" at bounding box center [352, 160] width 173 height 287
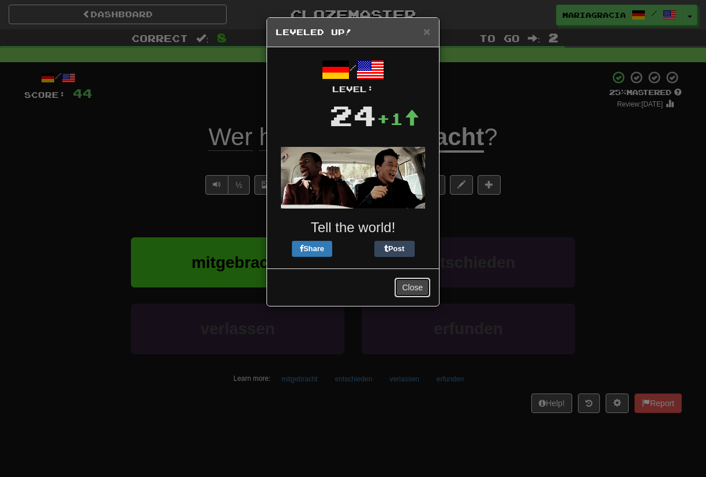
click at [413, 288] on button "Close" at bounding box center [412, 288] width 36 height 20
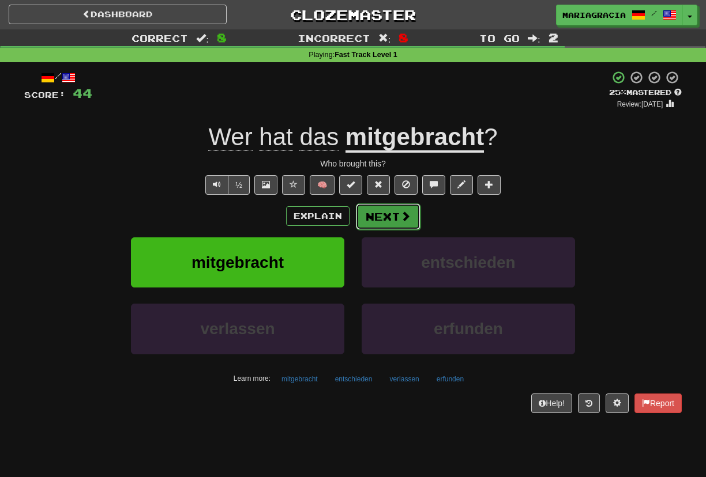
click at [375, 220] on button "Next" at bounding box center [388, 217] width 65 height 27
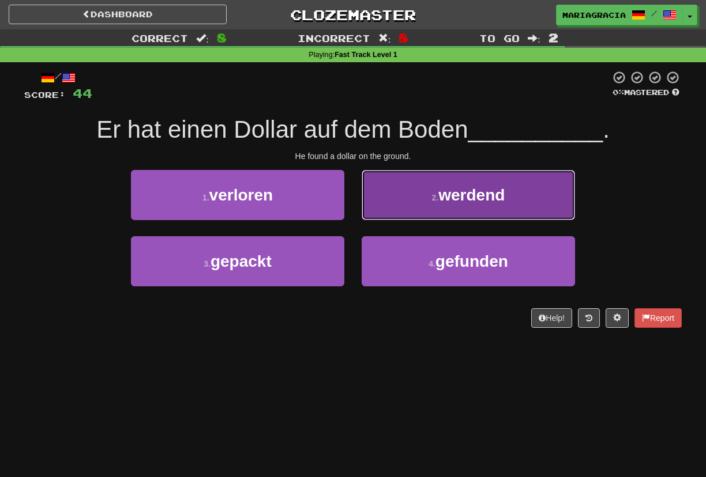
click at [366, 201] on button "2 . werdend" at bounding box center [468, 195] width 213 height 50
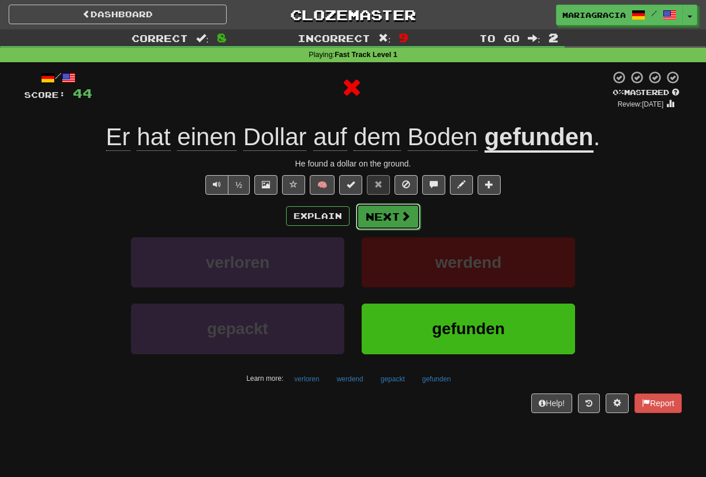
click at [390, 215] on button "Next" at bounding box center [388, 217] width 65 height 27
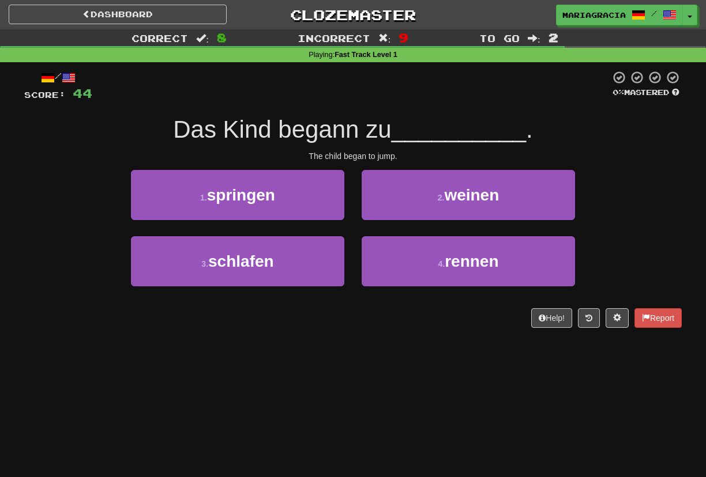
click at [372, 118] on span "Das Kind begann zu" at bounding box center [282, 129] width 218 height 27
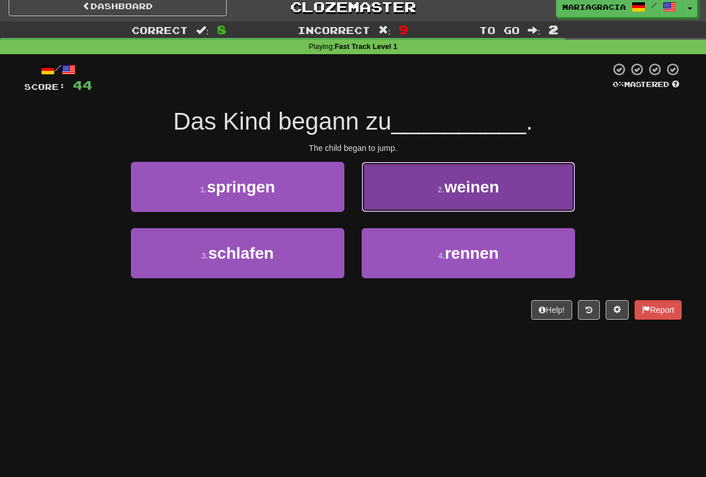
click at [417, 187] on button "2 . weinen" at bounding box center [468, 187] width 213 height 50
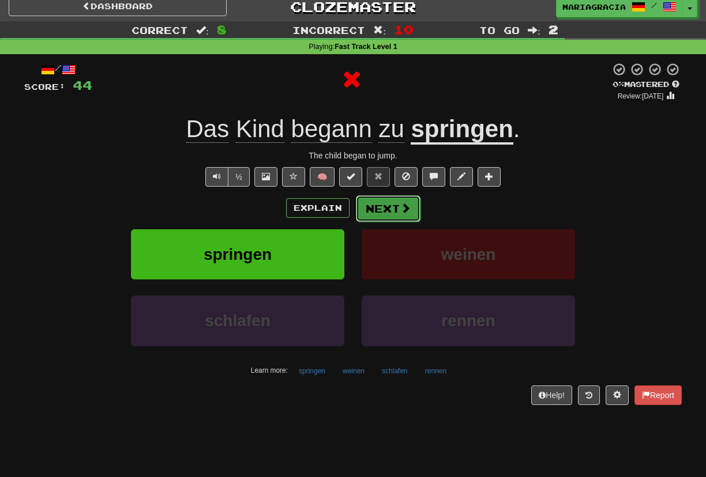
click at [387, 200] on button "Next" at bounding box center [388, 208] width 65 height 27
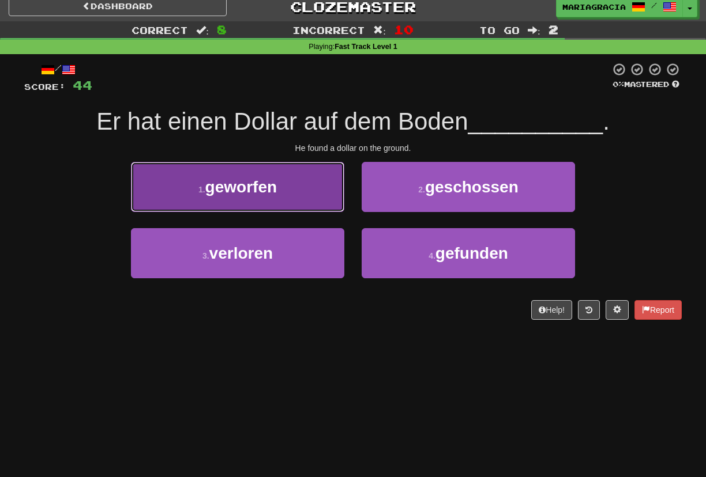
click at [306, 191] on button "1 . geworfen" at bounding box center [237, 187] width 213 height 50
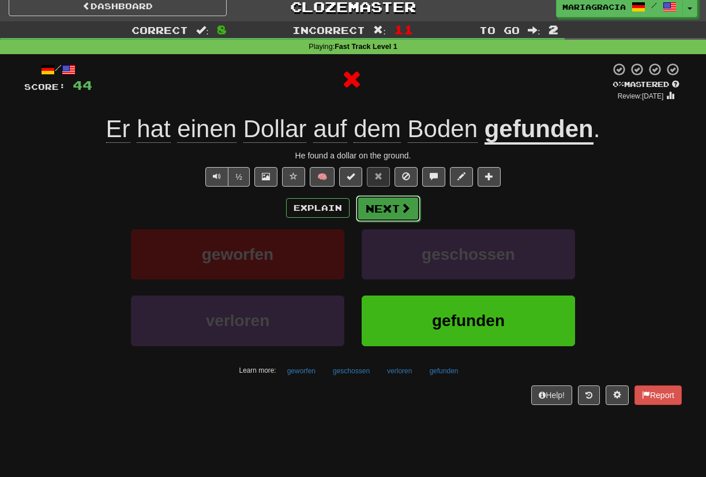
click at [387, 198] on button "Next" at bounding box center [388, 208] width 65 height 27
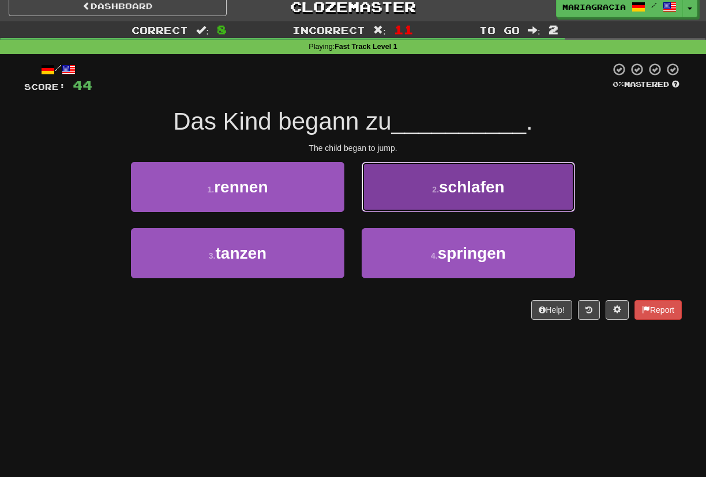
click at [387, 202] on button "2 . schlafen" at bounding box center [468, 187] width 213 height 50
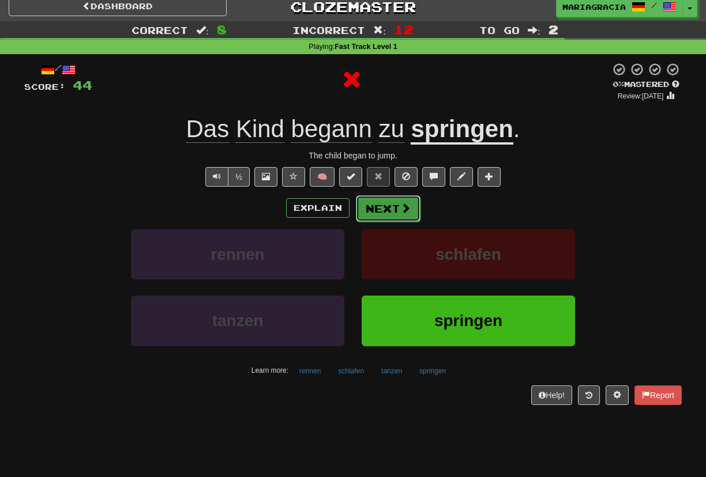
click at [374, 218] on button "Next" at bounding box center [388, 208] width 65 height 27
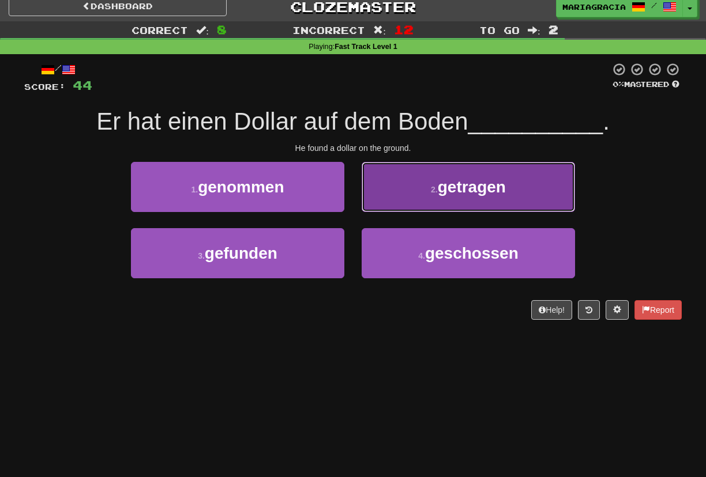
click at [427, 194] on button "2 . getragen" at bounding box center [468, 187] width 213 height 50
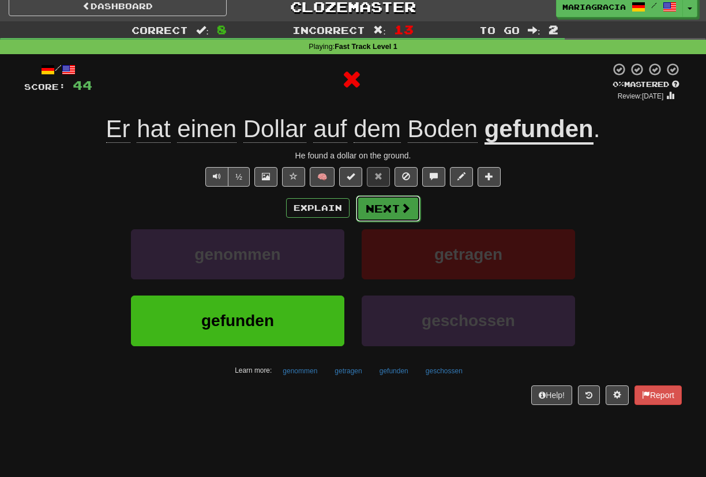
click at [397, 205] on button "Next" at bounding box center [388, 208] width 65 height 27
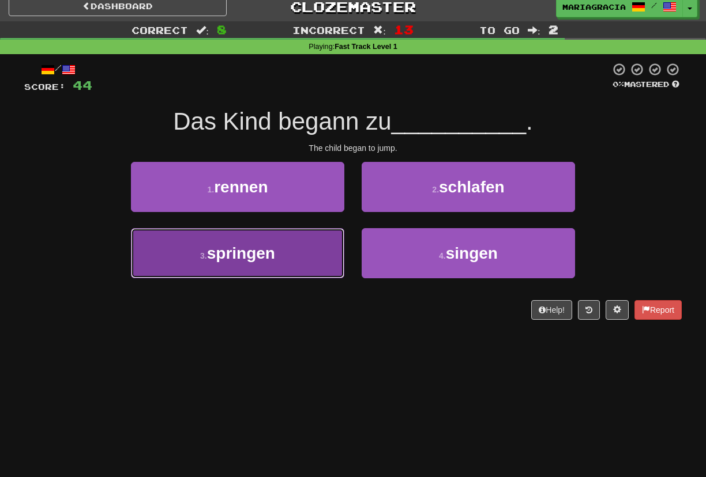
click at [308, 261] on button "3 . springen" at bounding box center [237, 253] width 213 height 50
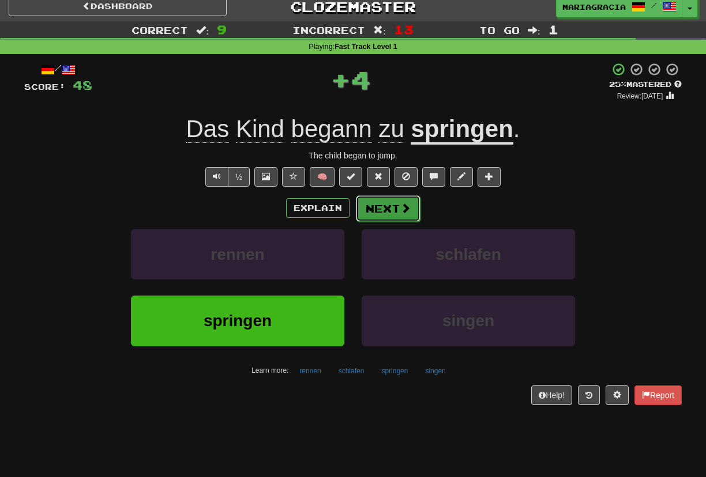
click at [371, 206] on button "Next" at bounding box center [388, 208] width 65 height 27
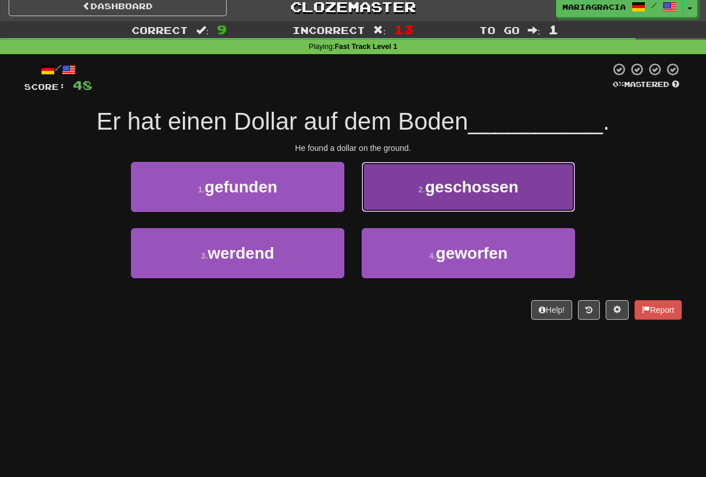
click at [397, 204] on button "2 . geschossen" at bounding box center [468, 187] width 213 height 50
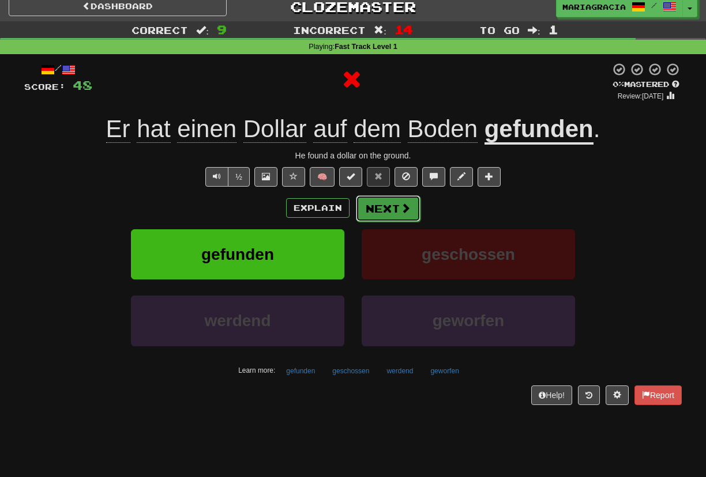
click at [381, 202] on button "Next" at bounding box center [388, 208] width 65 height 27
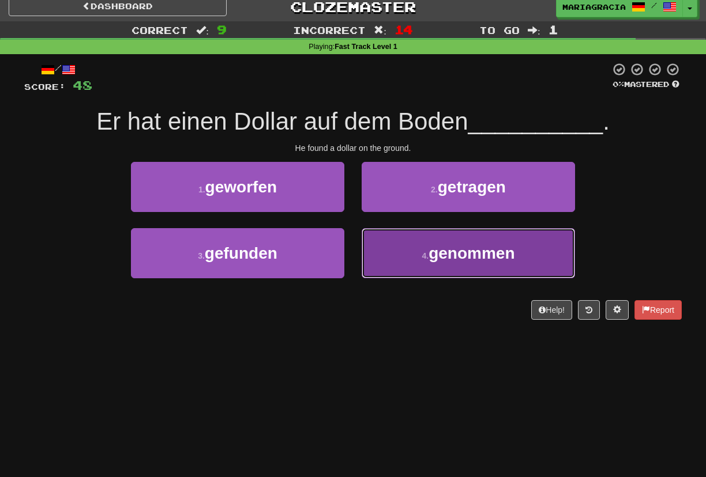
click at [423, 239] on button "4 . genommen" at bounding box center [468, 253] width 213 height 50
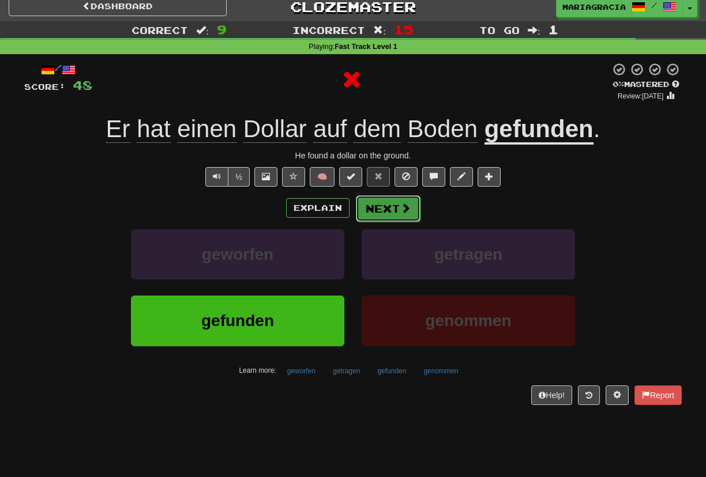
click at [407, 202] on button "Next" at bounding box center [388, 208] width 65 height 27
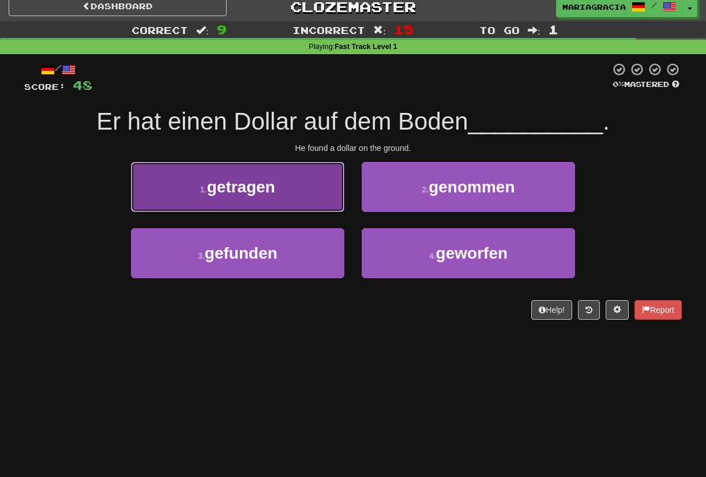
click at [314, 178] on button "1 . getragen" at bounding box center [237, 187] width 213 height 50
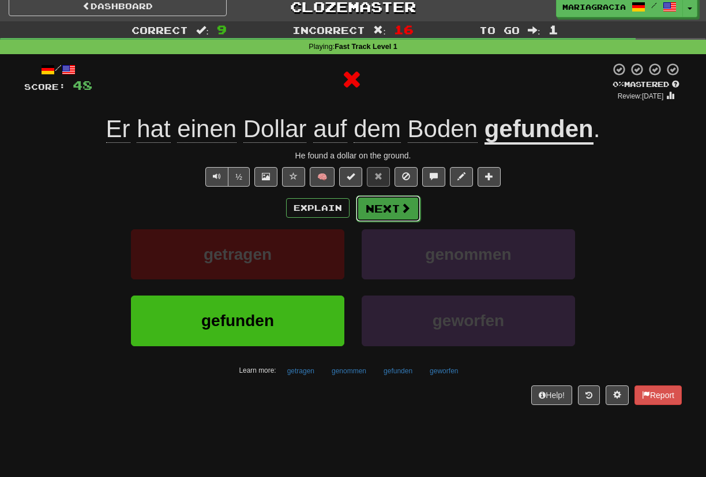
click at [389, 203] on button "Next" at bounding box center [388, 208] width 65 height 27
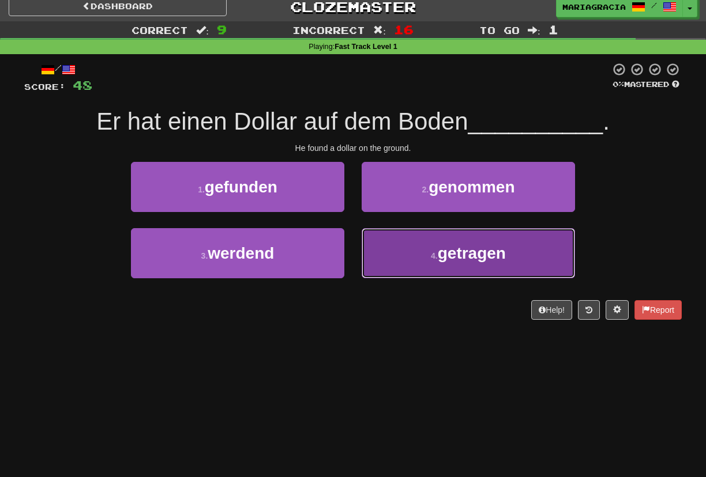
click at [443, 262] on span "getragen" at bounding box center [472, 253] width 68 height 18
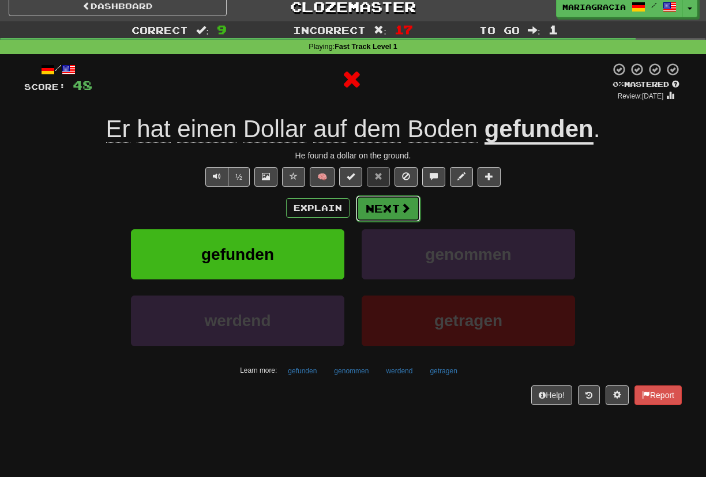
click at [390, 201] on button "Next" at bounding box center [388, 208] width 65 height 27
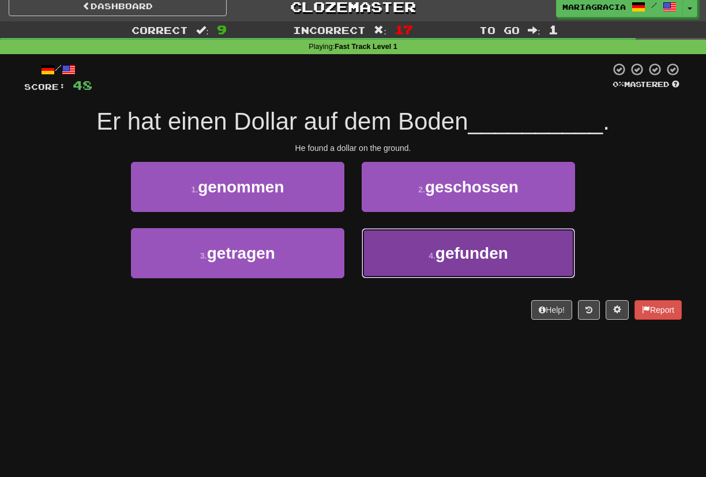
click at [436, 242] on button "4 . gefunden" at bounding box center [468, 253] width 213 height 50
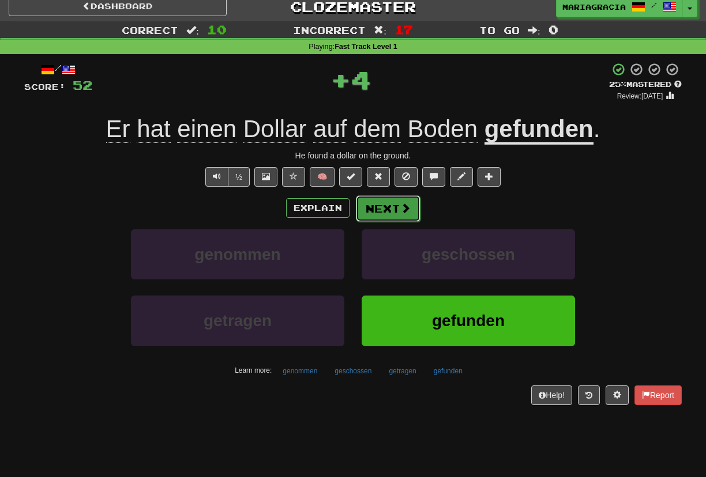
click at [396, 208] on button "Next" at bounding box center [388, 208] width 65 height 27
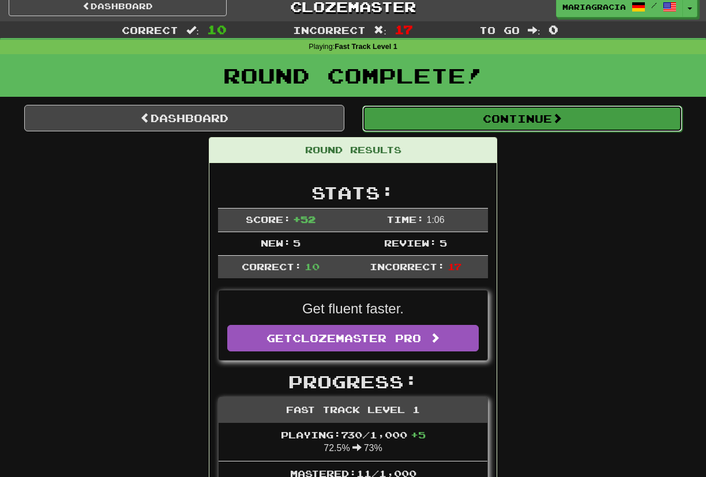
click at [449, 124] on button "Continue" at bounding box center [522, 119] width 320 height 27
